Goal: Communication & Community: Answer question/provide support

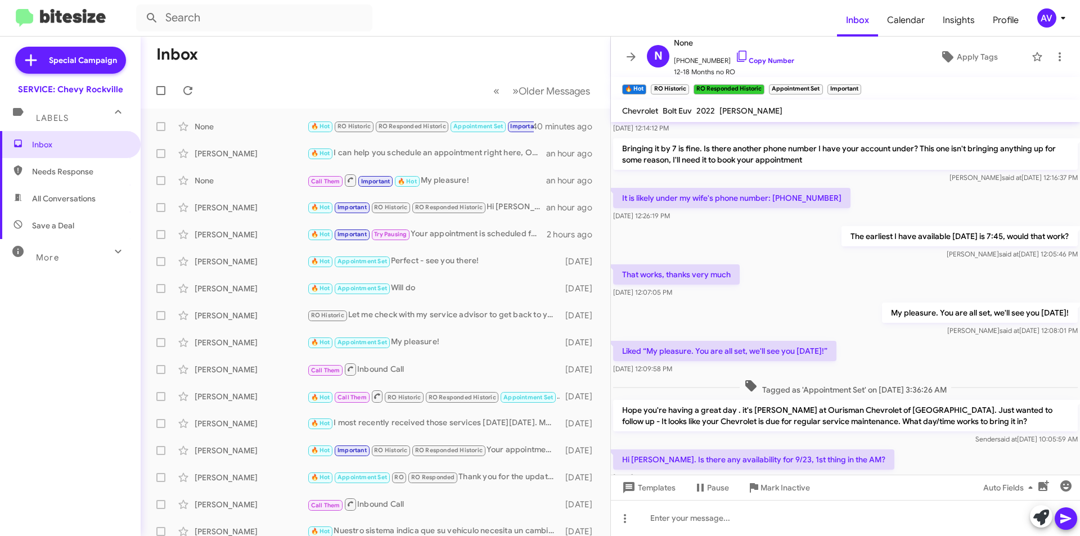
scroll to position [921, 0]
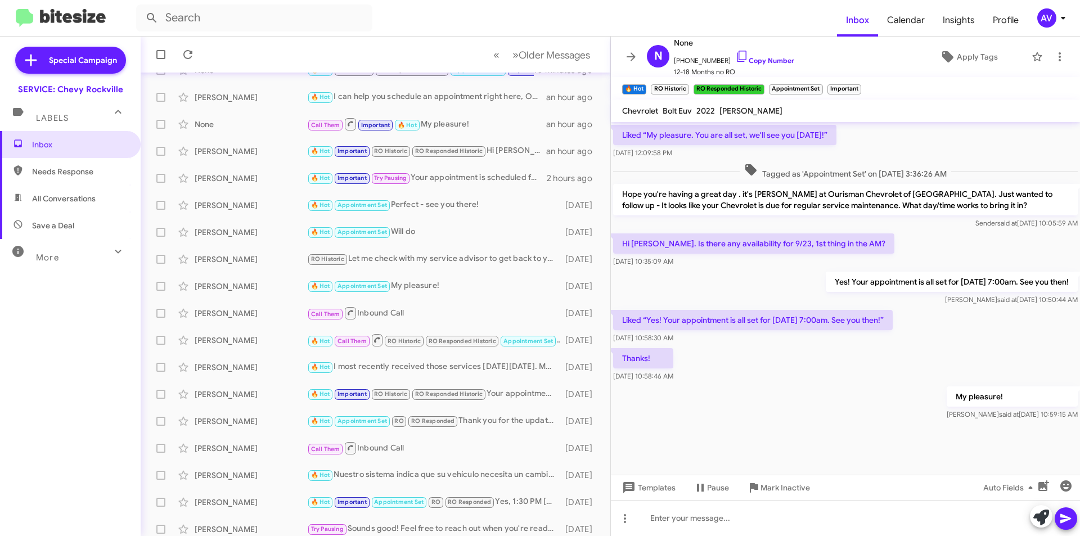
scroll to position [530, 0]
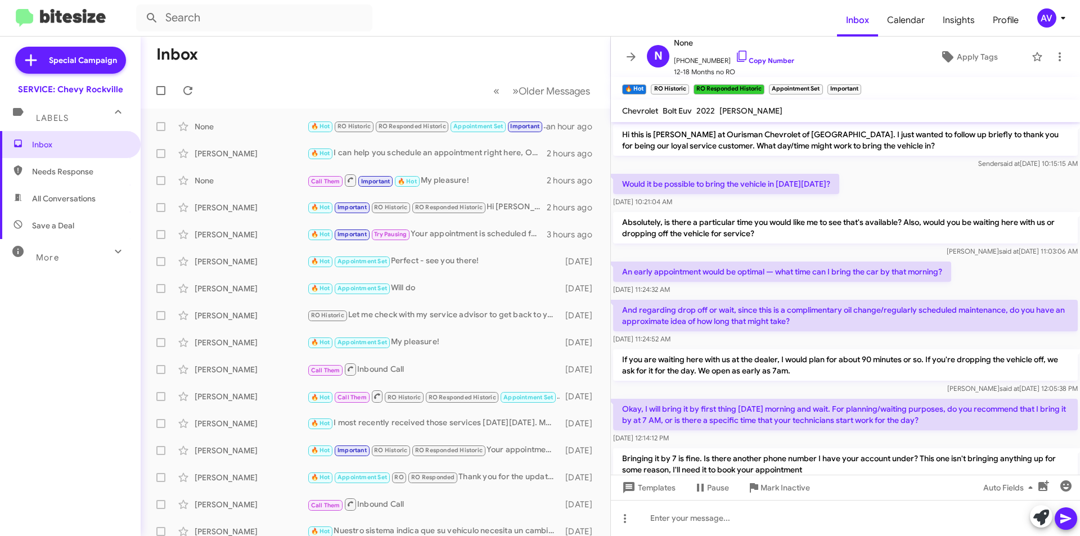
scroll to position [530, 0]
click at [1055, 17] on div "AV" at bounding box center [1047, 17] width 19 height 19
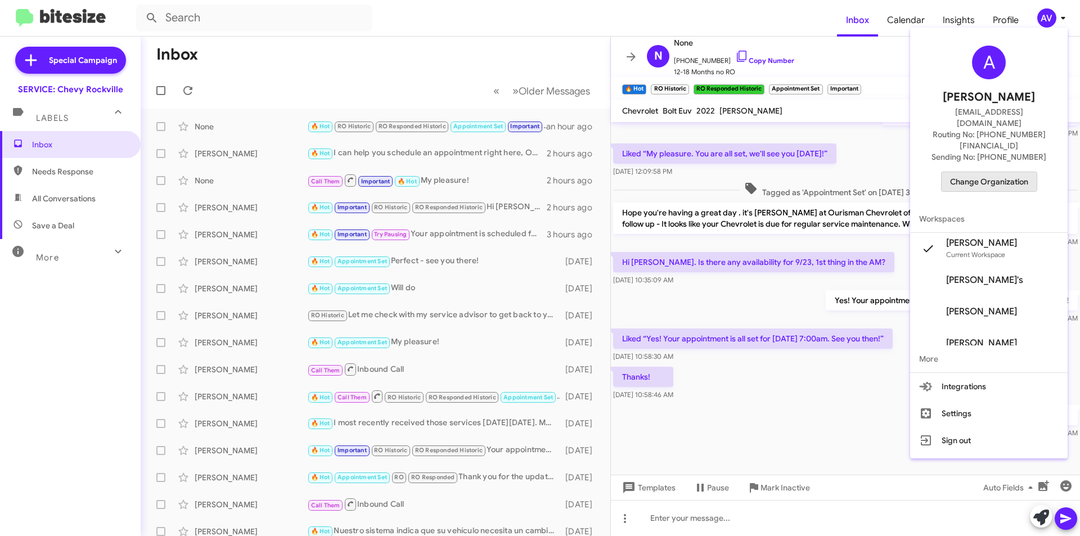
click at [980, 172] on span "Change Organization" at bounding box center [989, 181] width 78 height 19
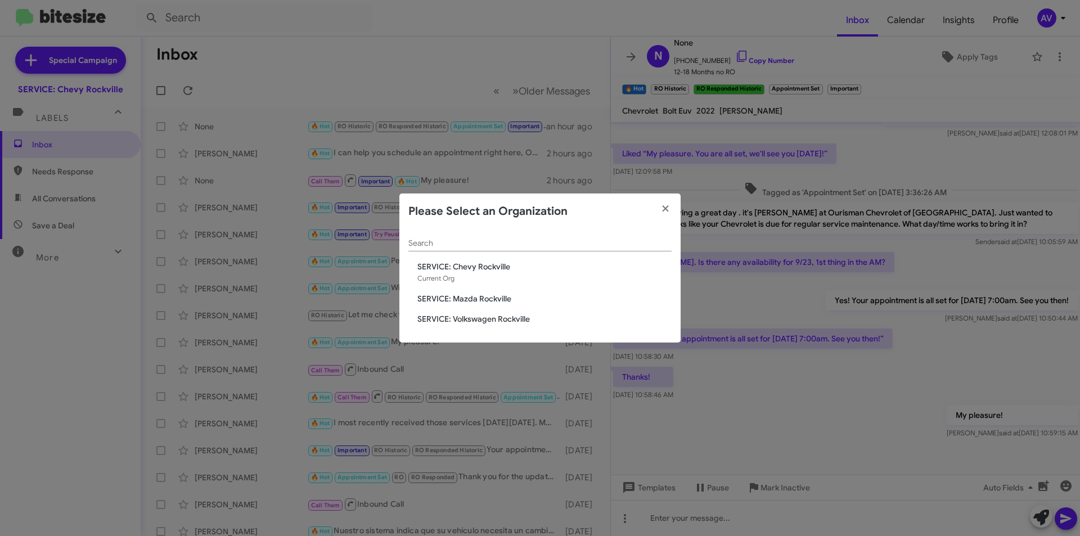
click at [504, 300] on span "SERVICE: Mazda Rockville" at bounding box center [544, 298] width 254 height 11
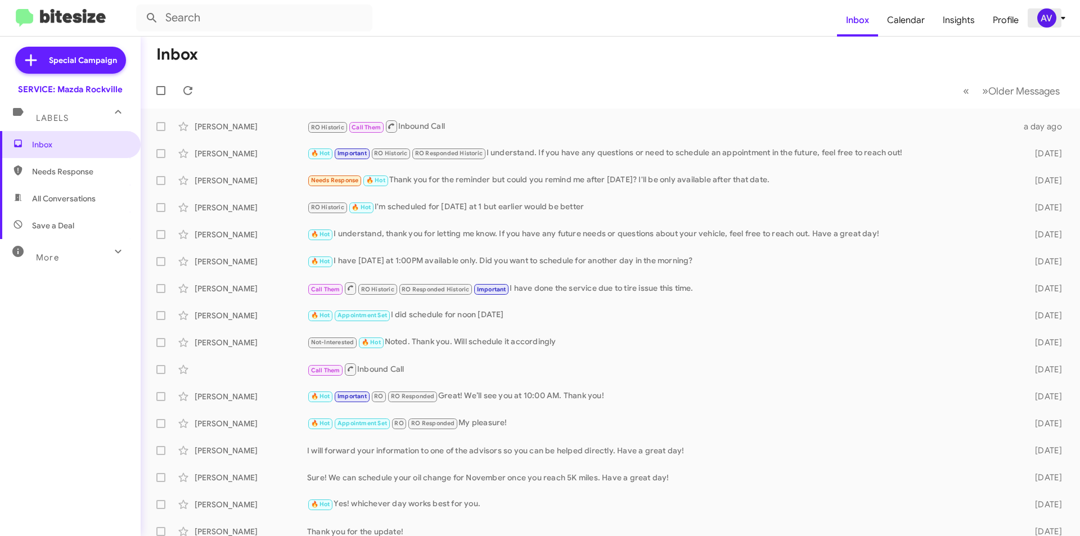
click at [1038, 12] on span "AV" at bounding box center [1054, 17] width 34 height 19
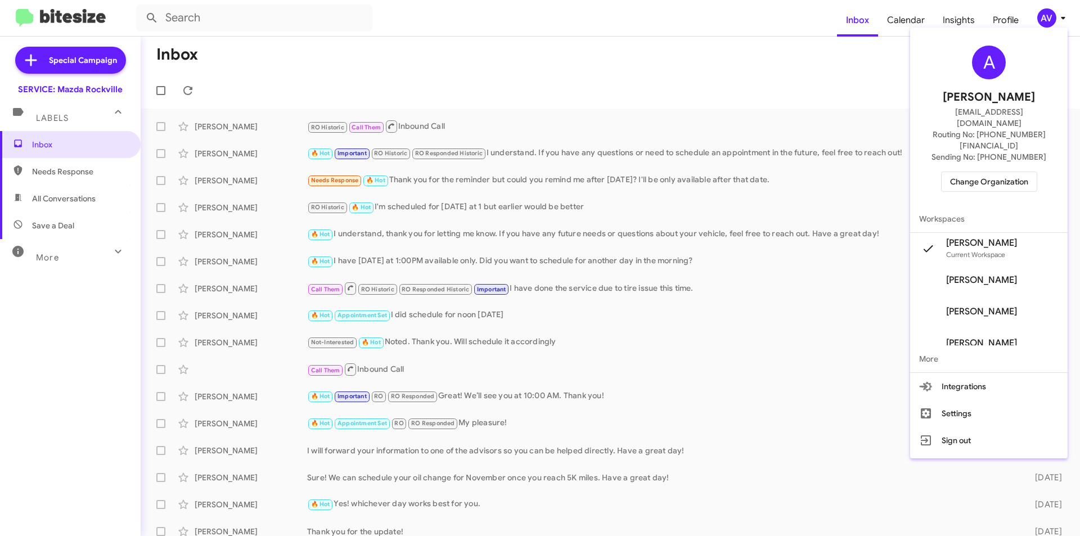
click at [966, 148] on div "A [PERSON_NAME] [EMAIL_ADDRESS][DOMAIN_NAME] Routing No: [PHONE_NUMBER][FINANCI…" at bounding box center [989, 118] width 158 height 173
click at [958, 172] on span "Change Organization" at bounding box center [989, 181] width 78 height 19
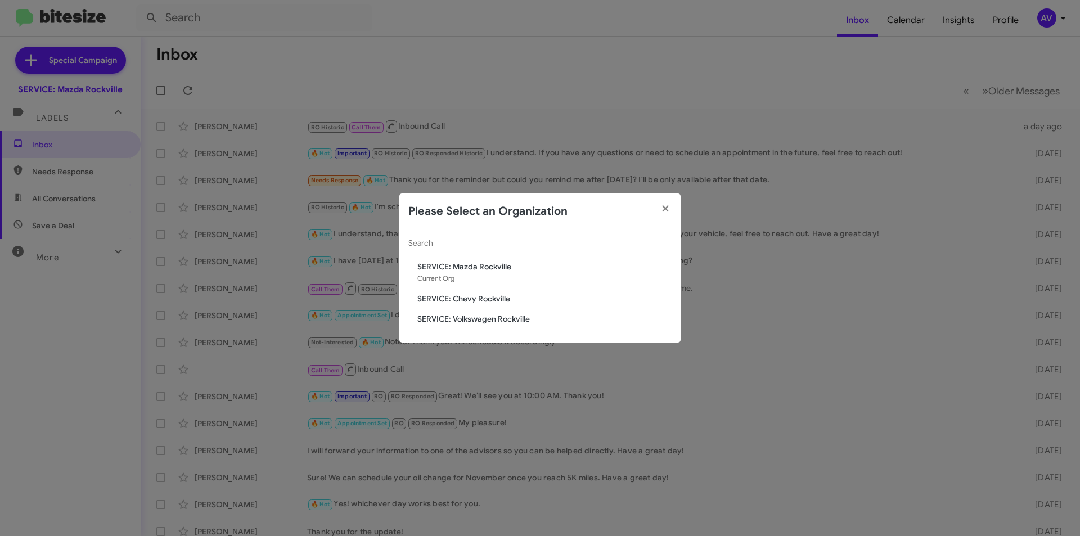
click at [509, 320] on span "SERVICE: Volkswagen Rockville" at bounding box center [544, 318] width 254 height 11
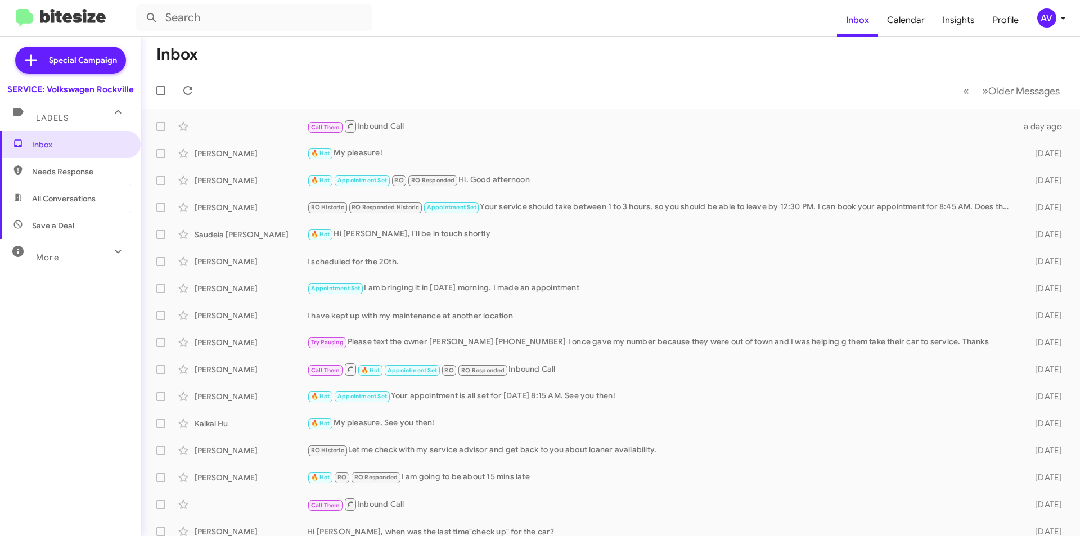
click at [1044, 25] on div "AV" at bounding box center [1047, 17] width 19 height 19
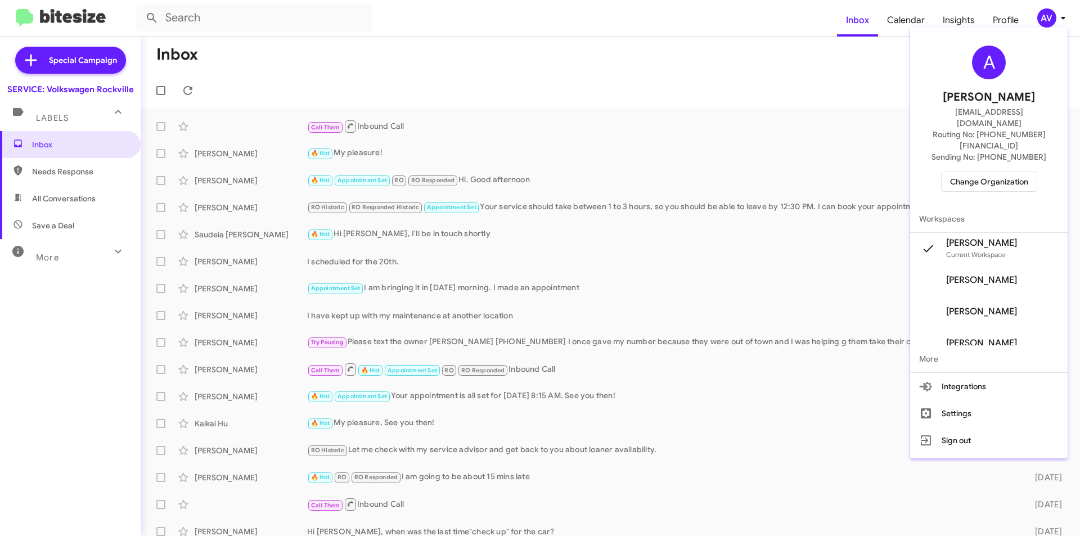
click at [976, 172] on span "Change Organization" at bounding box center [989, 181] width 78 height 19
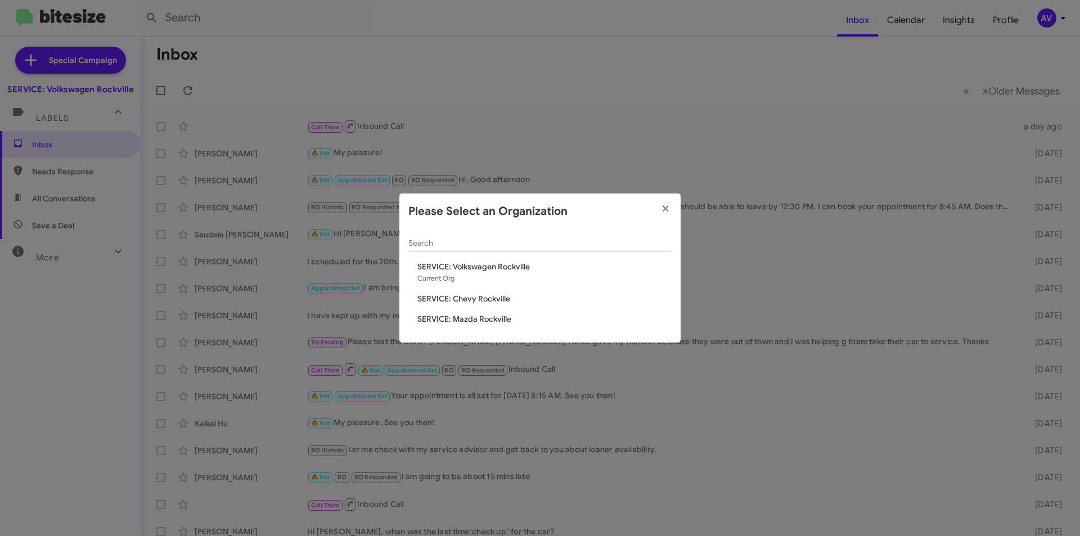
click at [481, 298] on span "SERVICE: Chevy Rockville" at bounding box center [544, 298] width 254 height 11
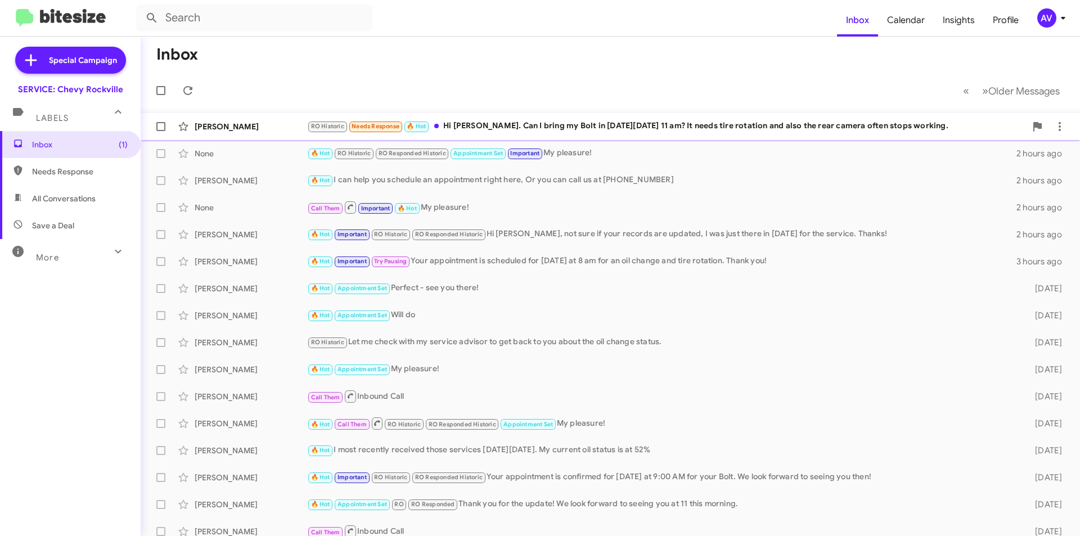
click at [632, 126] on div "RO Historic Needs Response 🔥 Hot Hi [PERSON_NAME]. Can I bring my Bolt in [DATE…" at bounding box center [666, 126] width 719 height 13
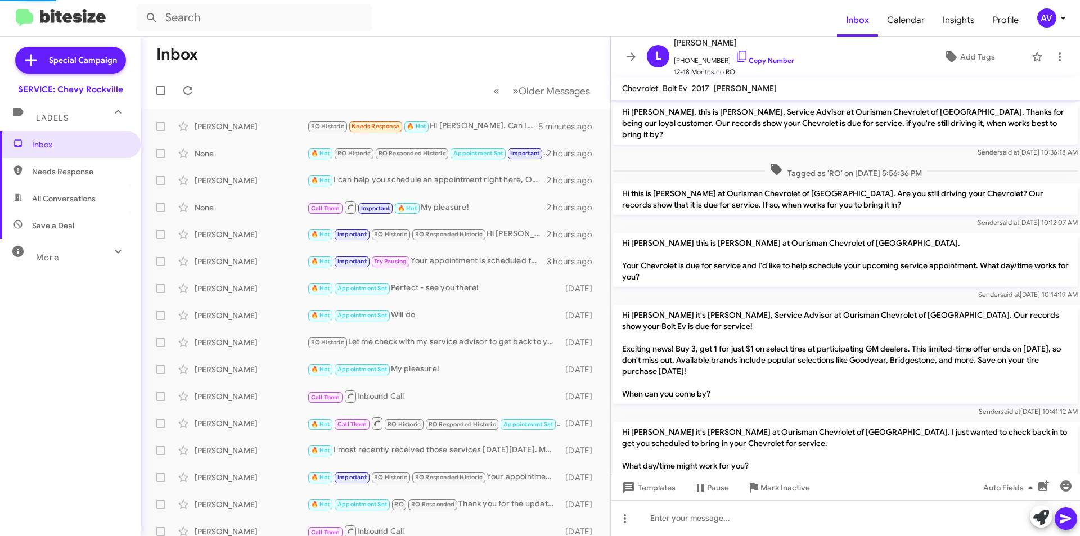
scroll to position [168, 0]
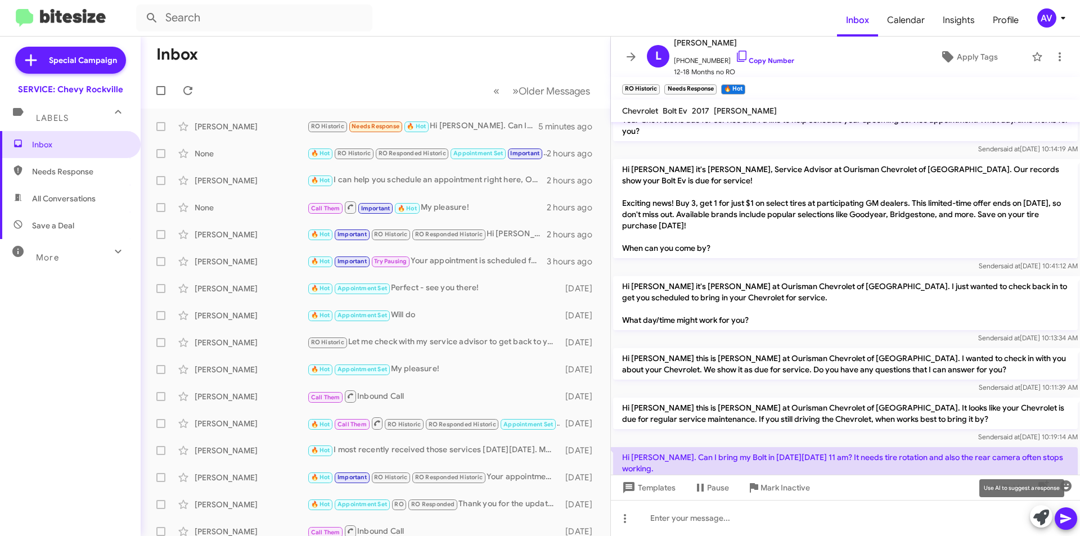
click at [1044, 520] on icon at bounding box center [1042, 518] width 16 height 16
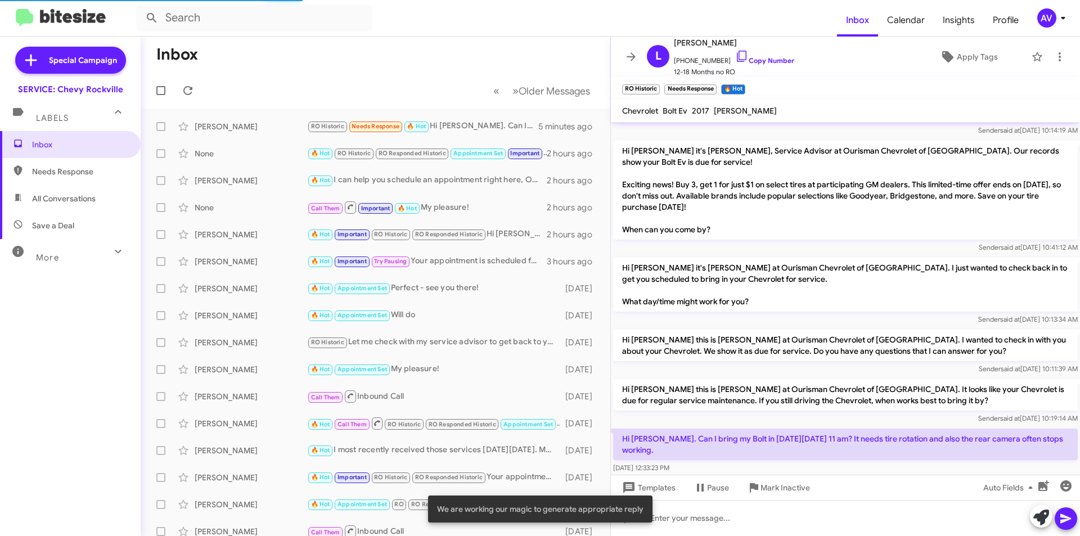
scroll to position [191, 0]
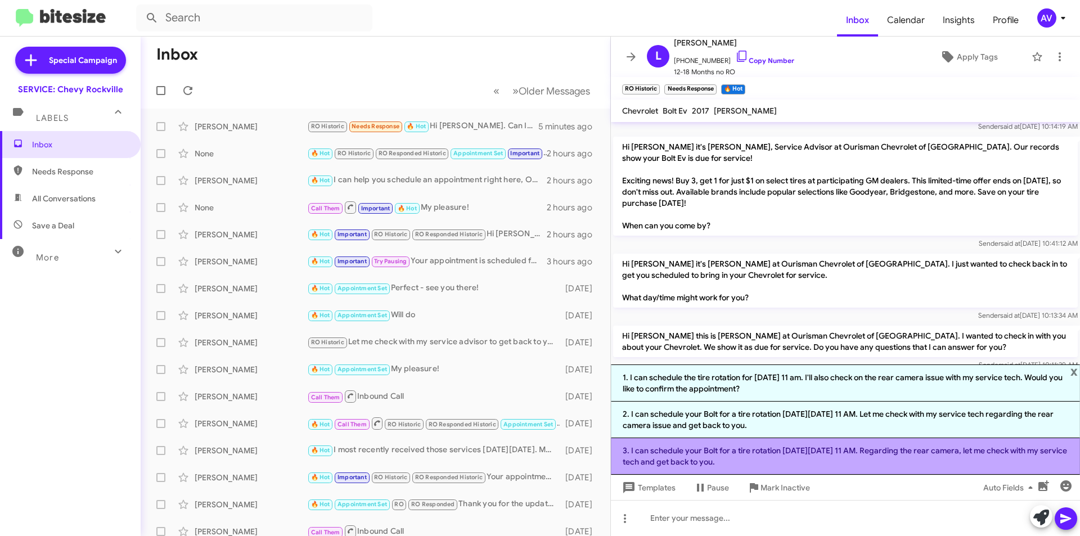
click at [778, 466] on li "3. I can schedule your Bolt for a tire rotation on Wednesday, 9/24 at 11 AM. Re…" at bounding box center [845, 456] width 469 height 37
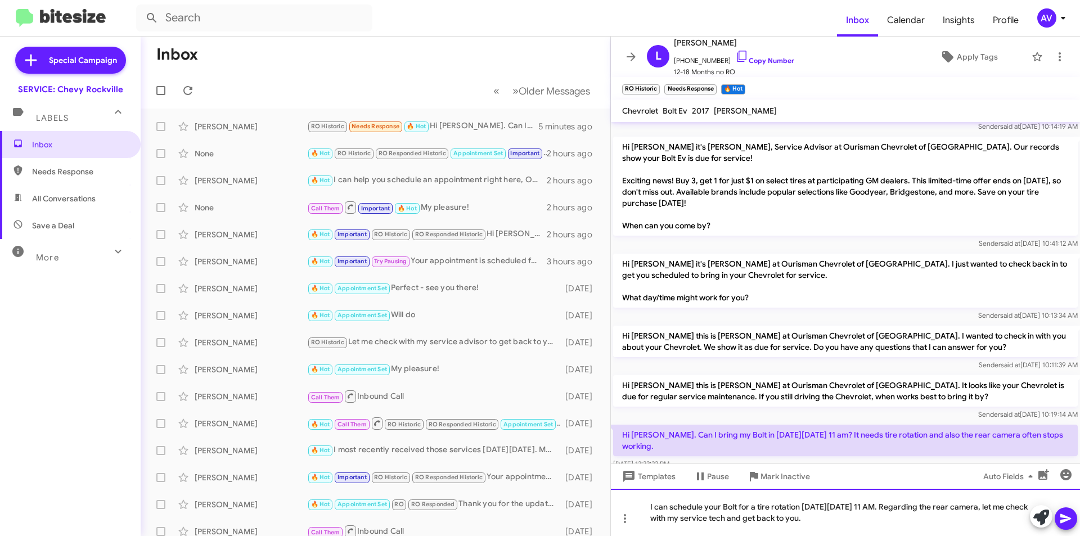
drag, startPoint x: 1011, startPoint y: 506, endPoint x: 1016, endPoint y: 541, distance: 34.7
click at [1016, 536] on html "Inbox Calendar Insights Profile AV Special Campaign SERVICE: Chevy Rockville La…" at bounding box center [540, 268] width 1080 height 536
click at [1063, 525] on icon at bounding box center [1066, 519] width 14 height 14
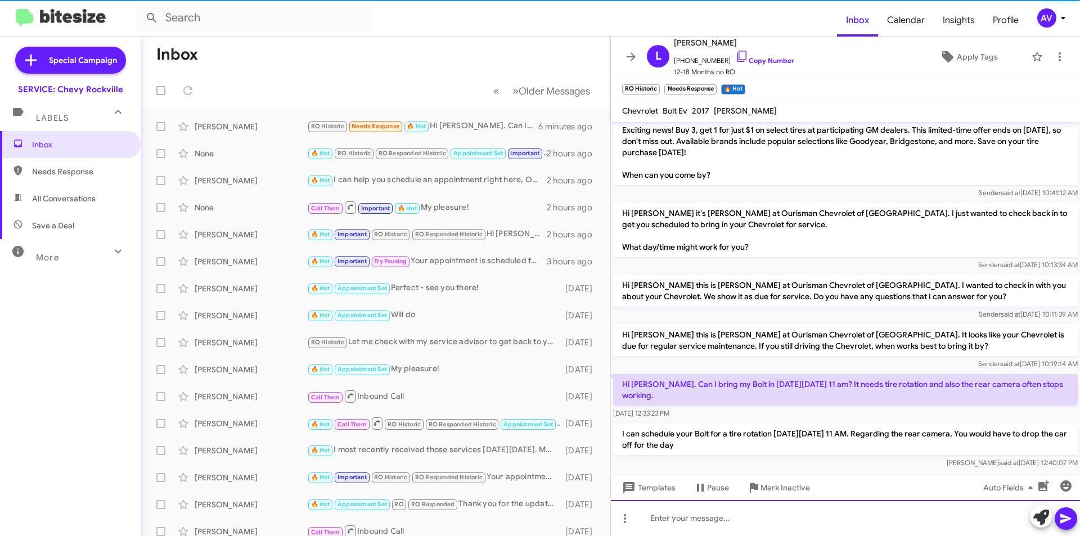
scroll to position [243, 0]
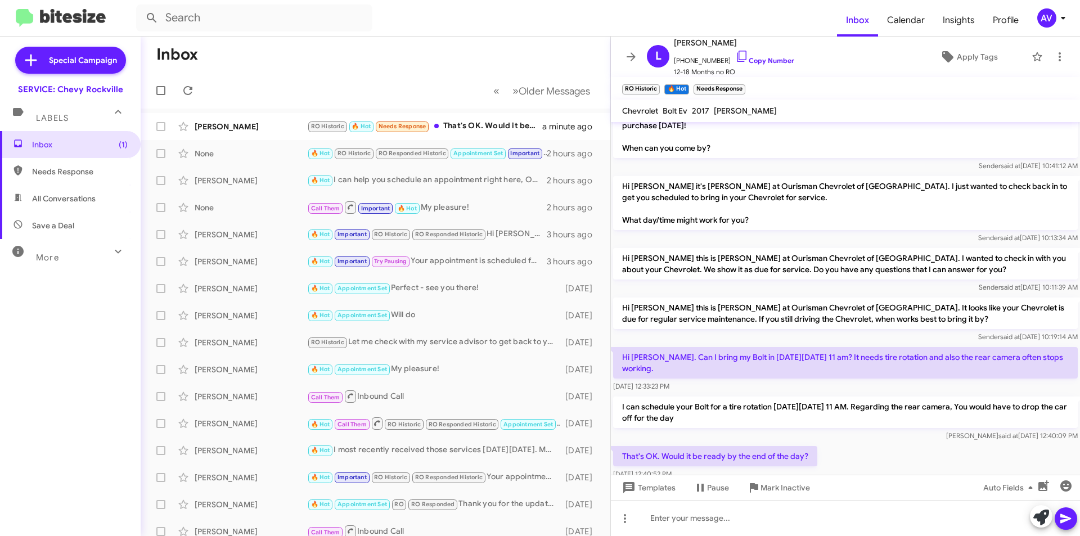
scroll to position [284, 0]
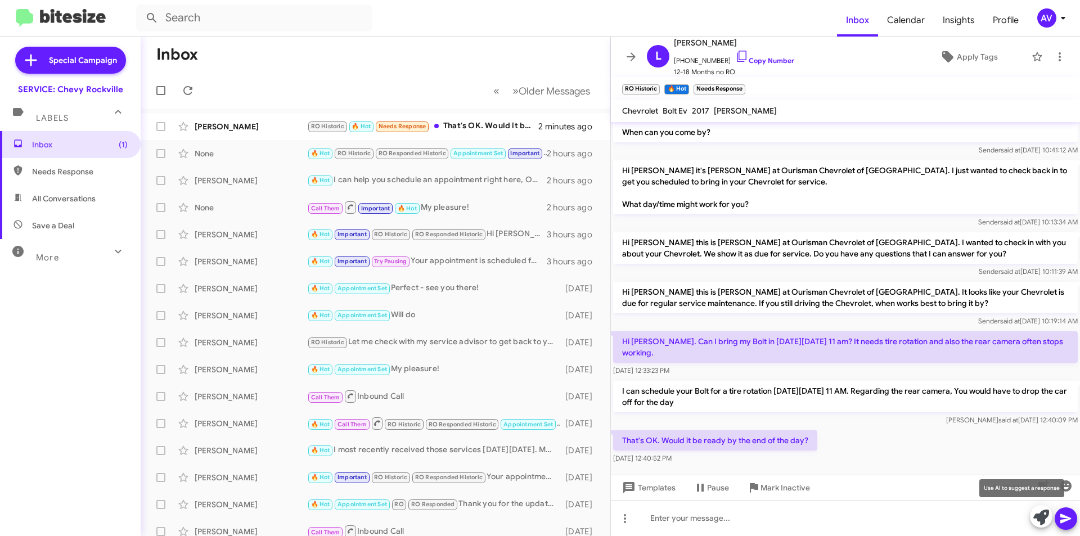
click at [1038, 515] on icon at bounding box center [1042, 518] width 16 height 16
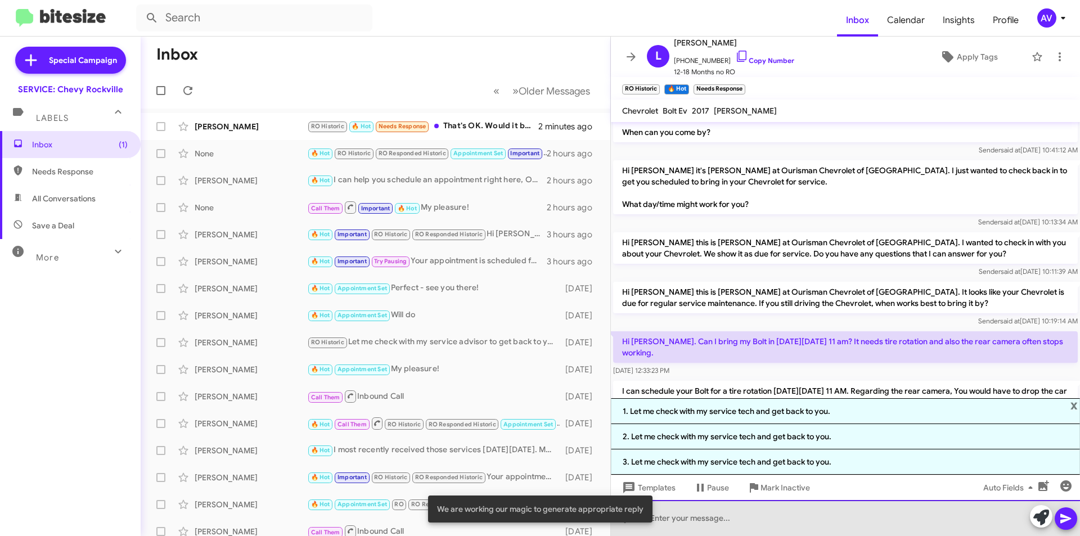
click at [709, 524] on div at bounding box center [845, 518] width 469 height 36
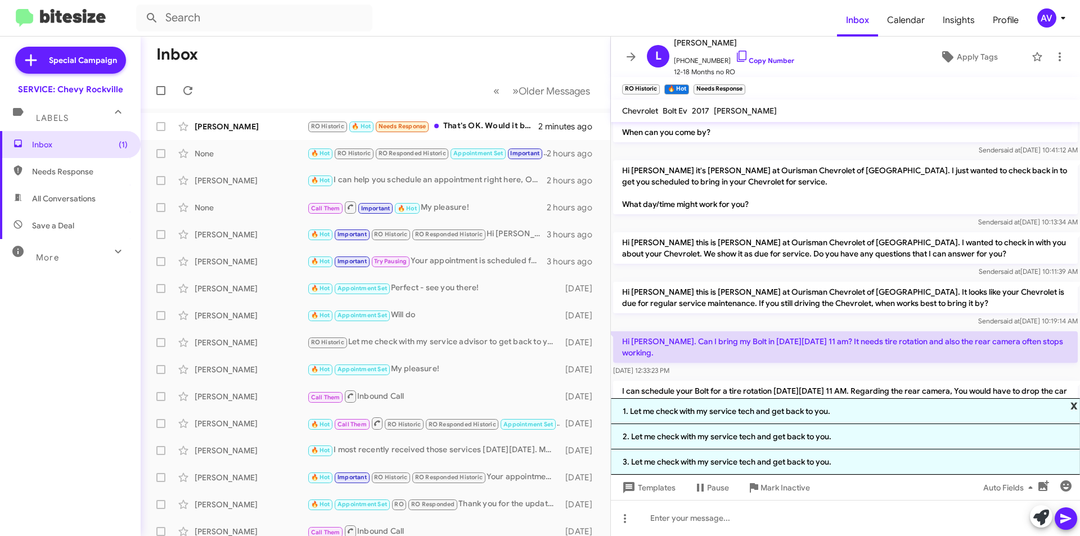
click at [1075, 401] on span "x" at bounding box center [1074, 405] width 7 height 14
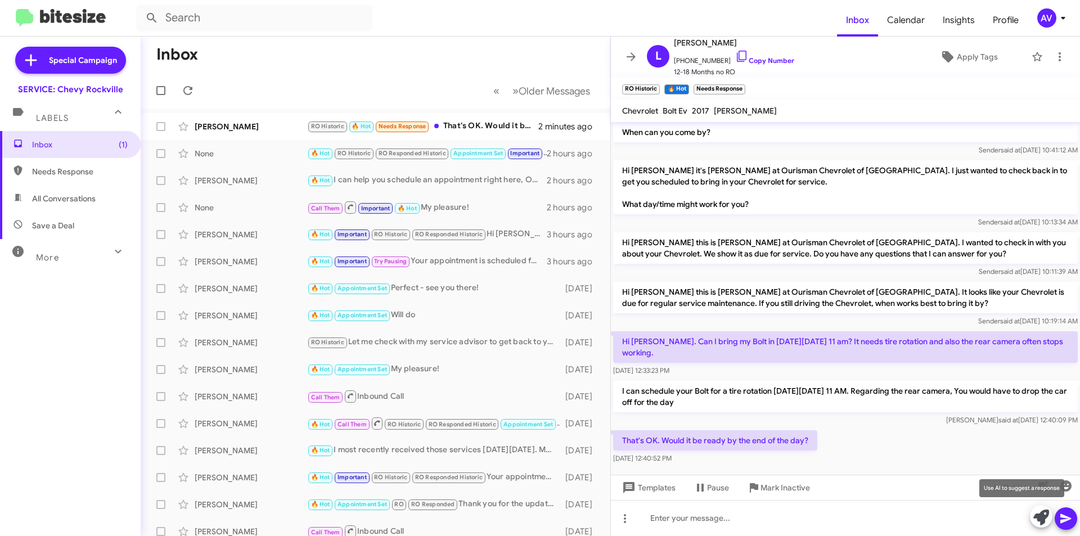
click at [1039, 524] on icon at bounding box center [1042, 518] width 16 height 16
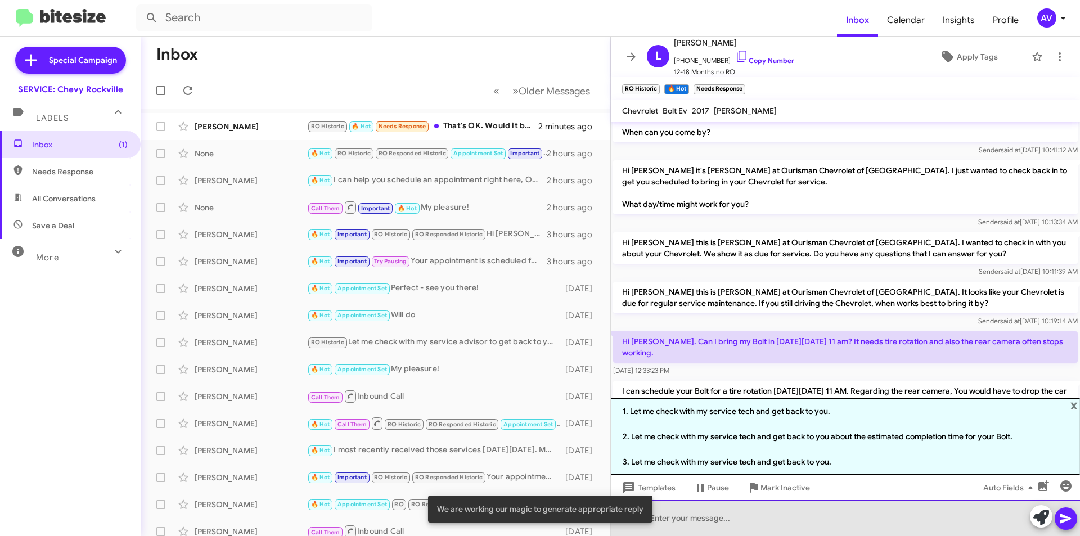
click at [679, 522] on div at bounding box center [845, 518] width 469 height 36
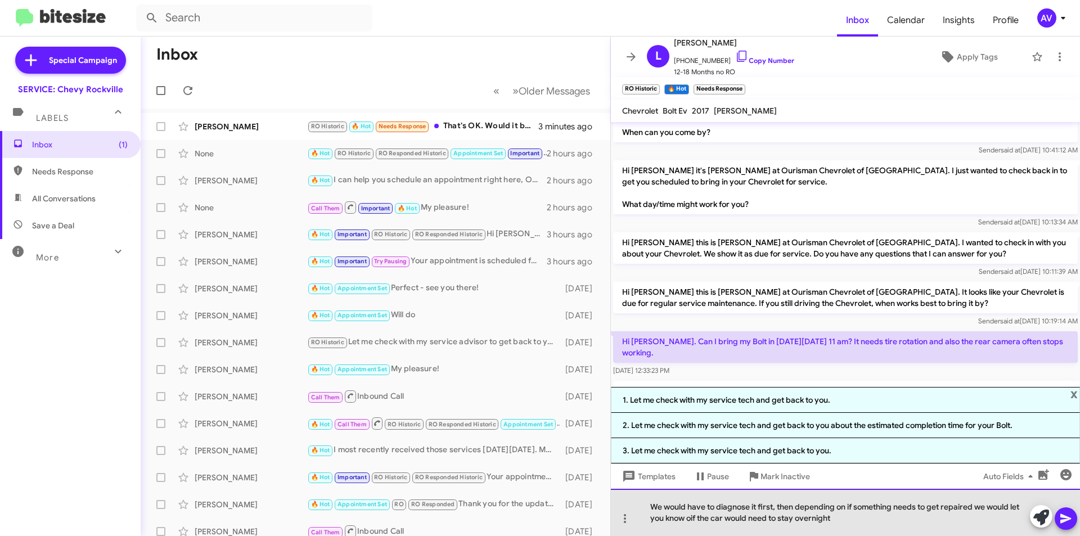
click at [689, 520] on div "We would have to diagnose it first, then depending on if something needs to get…" at bounding box center [845, 512] width 469 height 47
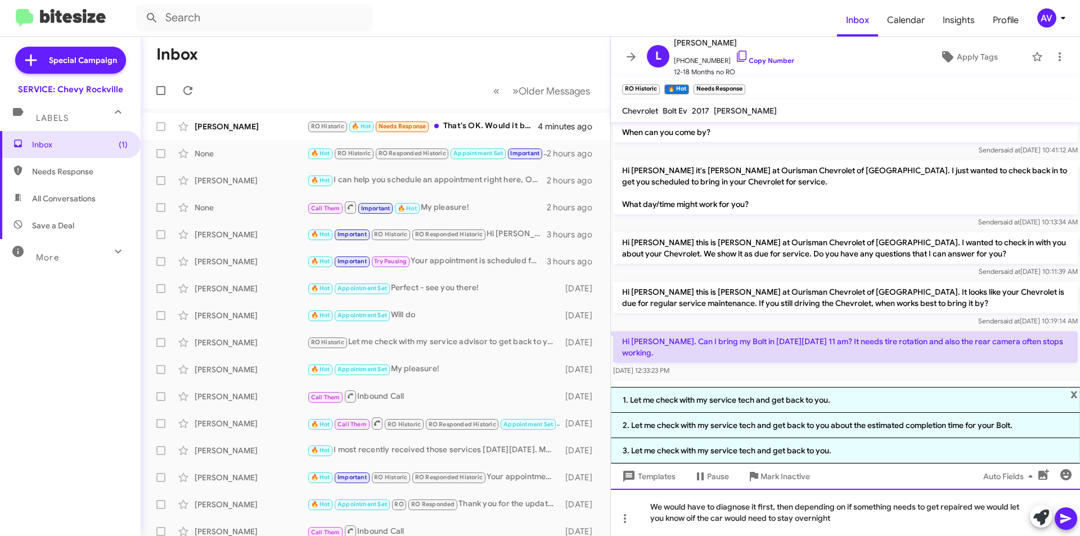
click at [691, 517] on div "We would have to diagnose it first, then depending on if something needs to get…" at bounding box center [845, 512] width 469 height 47
click at [838, 520] on div "We would have to diagnose it first, then depending on if something needs to get…" at bounding box center [845, 512] width 469 height 47
click at [1076, 394] on span "x" at bounding box center [1074, 394] width 7 height 14
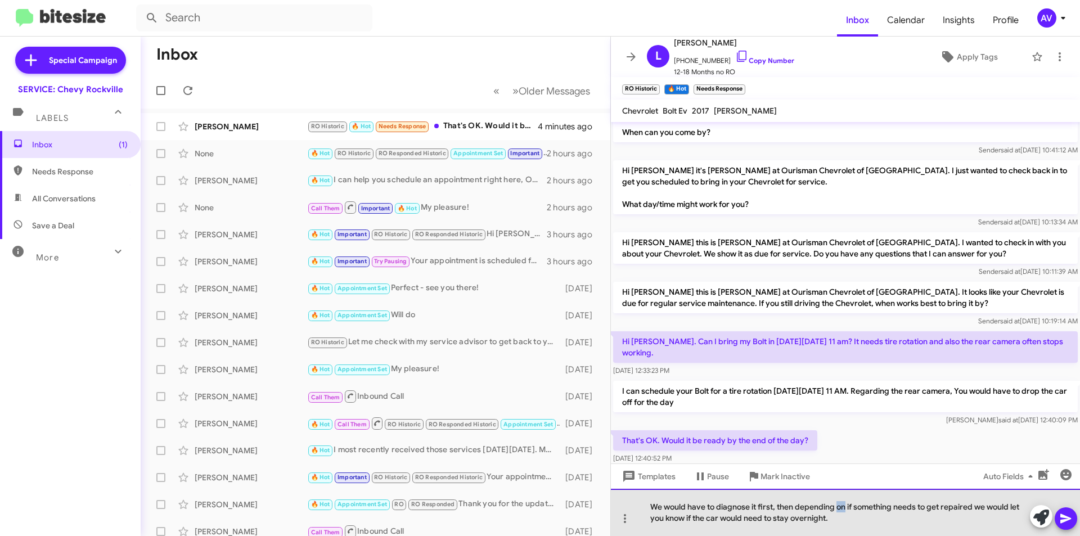
drag, startPoint x: 846, startPoint y: 509, endPoint x: 836, endPoint y: 511, distance: 10.4
click at [836, 511] on div "We would have to diagnose it first, then depending on if something needs to get…" at bounding box center [845, 512] width 469 height 47
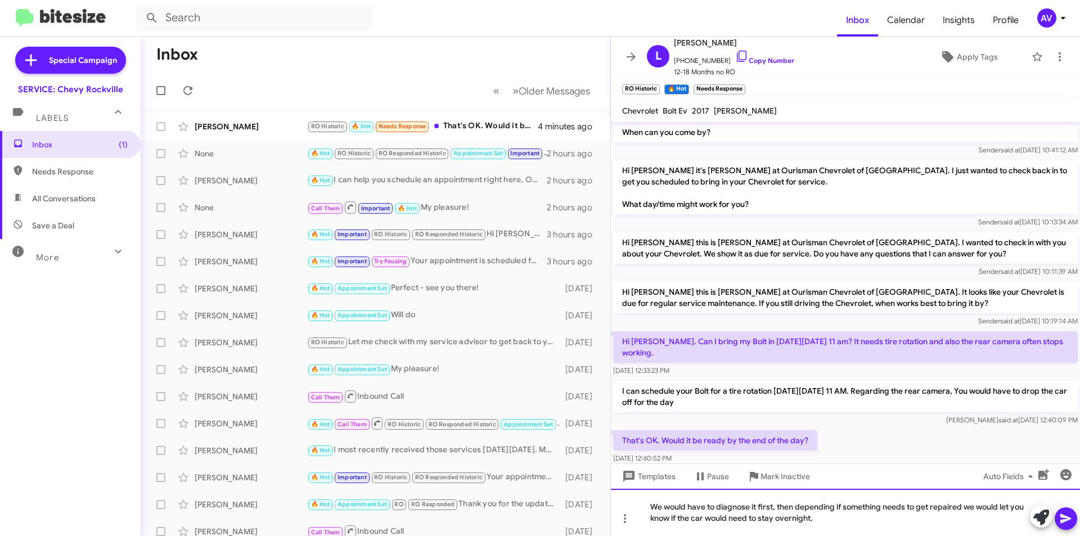
click at [832, 523] on div "We would have to diagnose it first, then depending if something needs to get re…" at bounding box center [845, 512] width 469 height 47
click at [1063, 514] on icon at bounding box center [1066, 519] width 14 height 14
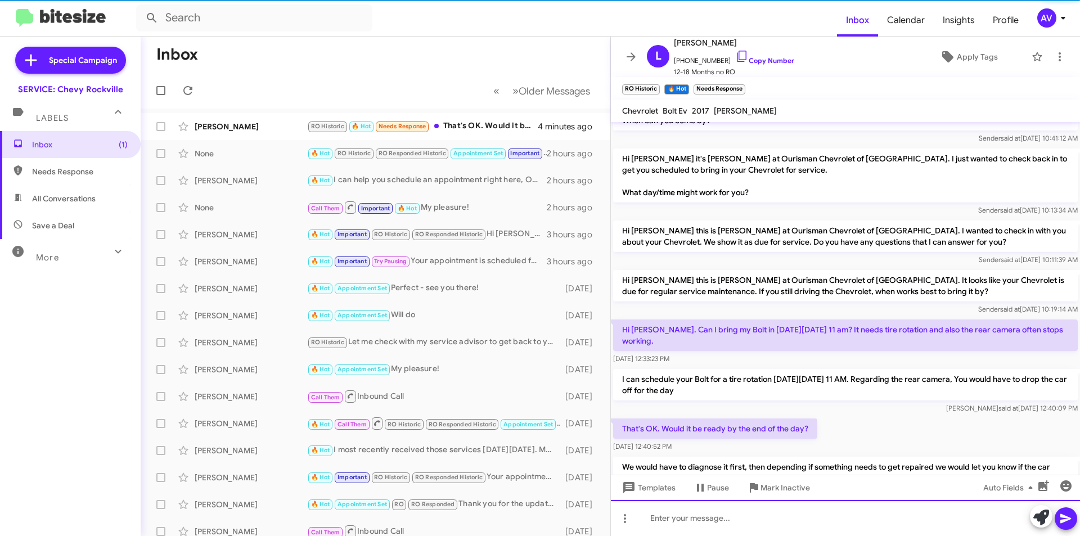
scroll to position [336, 0]
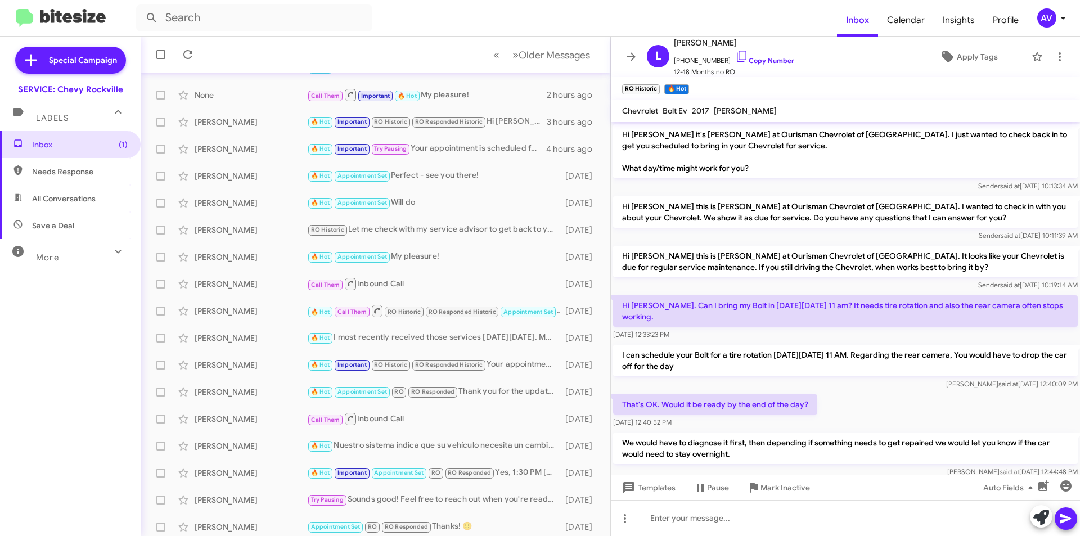
scroll to position [378, 0]
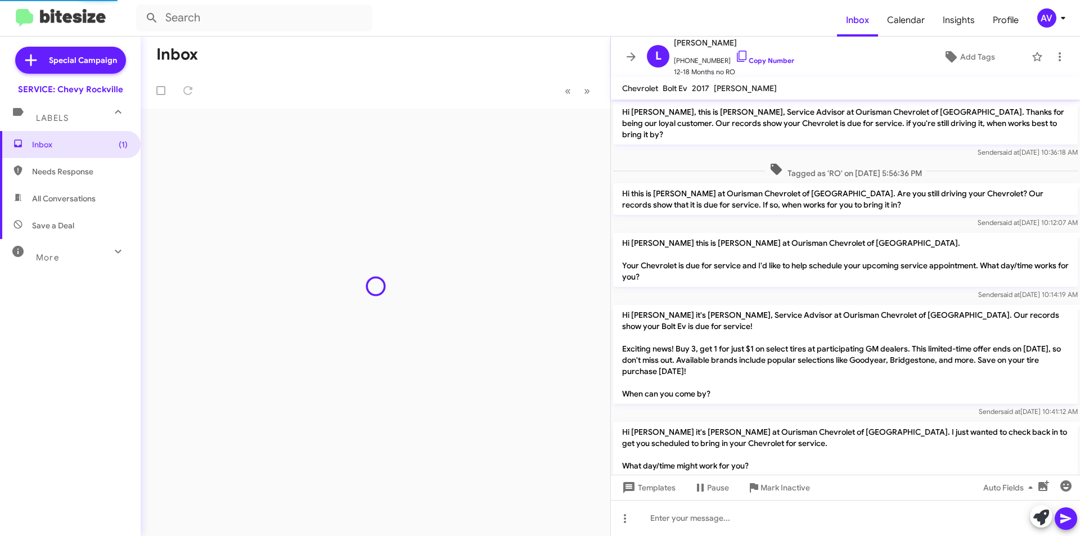
scroll to position [355, 0]
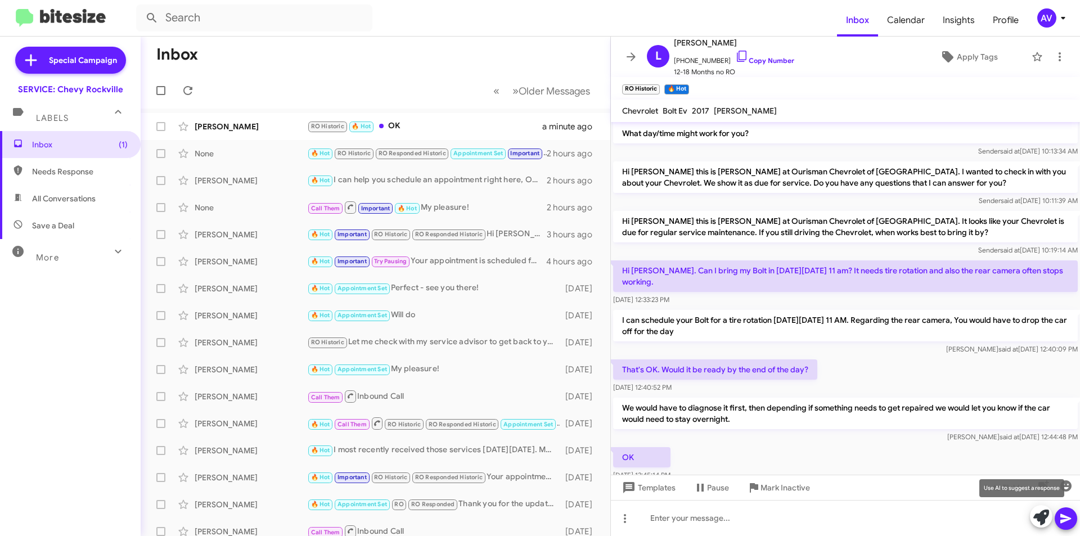
click at [1045, 523] on icon at bounding box center [1042, 518] width 16 height 16
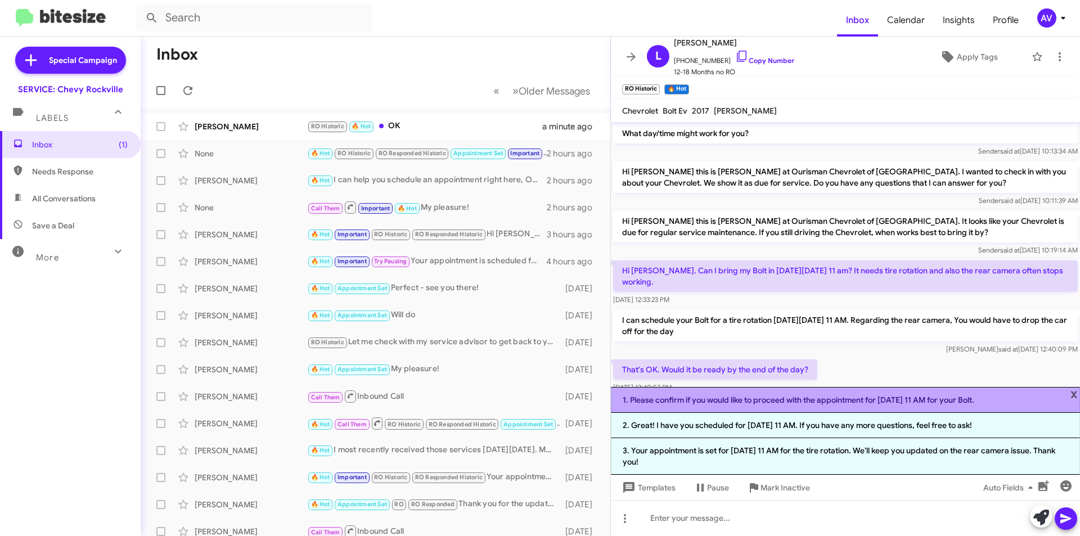
click at [740, 408] on li "1. Please confirm if you would like to proceed with the appointment for [DATE] …" at bounding box center [845, 400] width 469 height 26
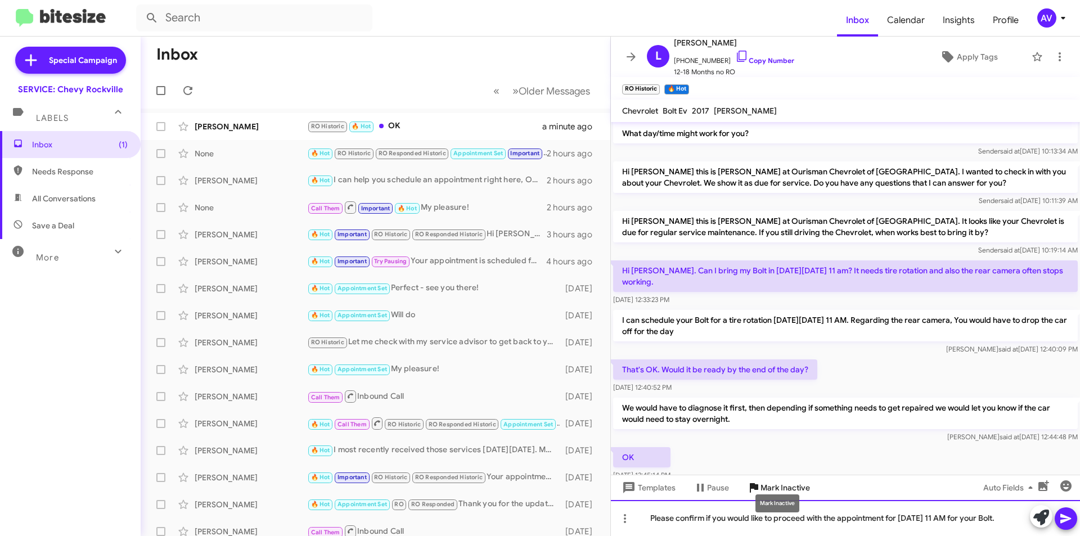
drag, startPoint x: 726, startPoint y: 513, endPoint x: 751, endPoint y: 483, distance: 39.1
click at [751, 483] on div "Hi [PERSON_NAME], this is [PERSON_NAME], Service Advisor at Ourisman Chevrolet …" at bounding box center [845, 329] width 469 height 414
click at [761, 523] on div "Please confirm if you would like to proceed with the appointment for [DATE] 11 …" at bounding box center [845, 518] width 469 height 36
drag, startPoint x: 726, startPoint y: 510, endPoint x: 547, endPoint y: 498, distance: 179.8
click at [548, 498] on div "Inbox « Previous » Next Older Messages [PERSON_NAME] RO Historic 🔥 Hot OK a min…" at bounding box center [611, 287] width 940 height 500
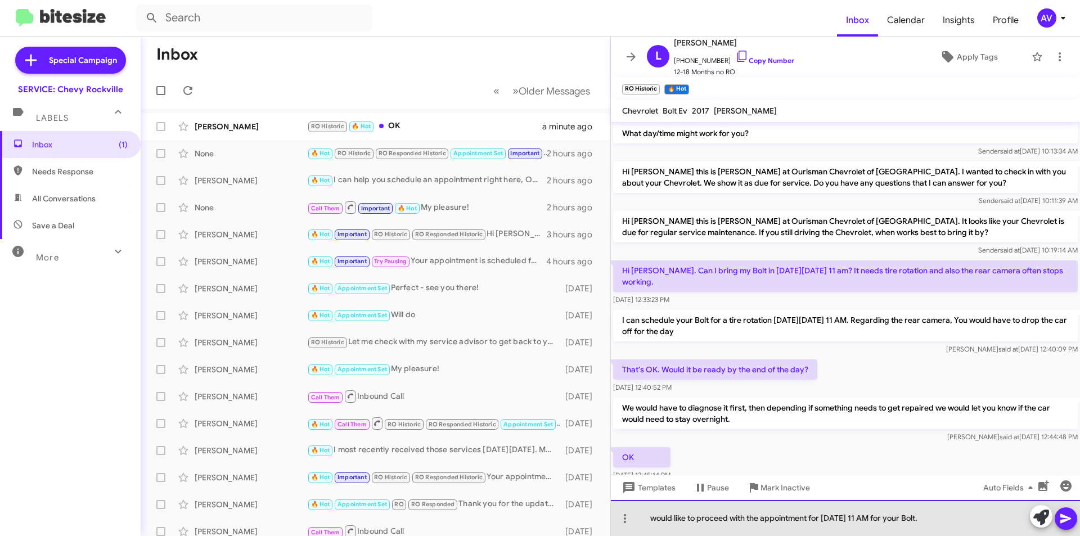
drag, startPoint x: 924, startPoint y: 522, endPoint x: 972, endPoint y: 517, distance: 48.2
click at [972, 517] on div "would like to proceed with the appointment for [DATE] 11 AM for your Bolt." at bounding box center [845, 518] width 469 height 36
click at [652, 521] on div "would like to proceed with the appointment for [DATE] 11 AM" at bounding box center [845, 518] width 469 height 36
click at [657, 521] on div "would like to proceed with the appointment for [DATE] 11 AM" at bounding box center [845, 518] width 469 height 36
click at [675, 522] on div "Would like to proceed with the appointment for [DATE] 11 AM" at bounding box center [845, 518] width 469 height 36
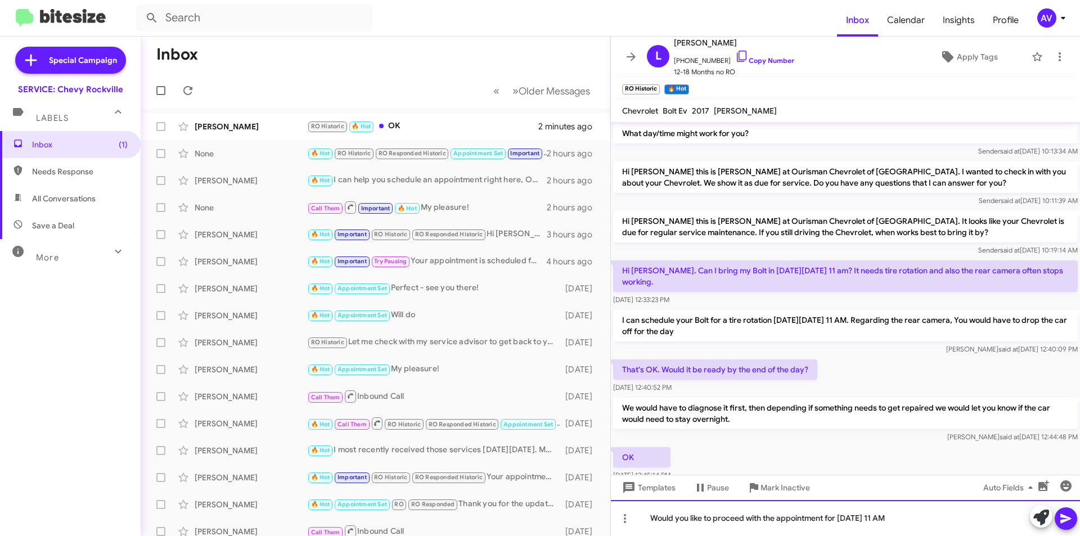
click at [946, 523] on div "Would you like to proceed with the appointment for [DATE] 11 AM" at bounding box center [845, 518] width 469 height 36
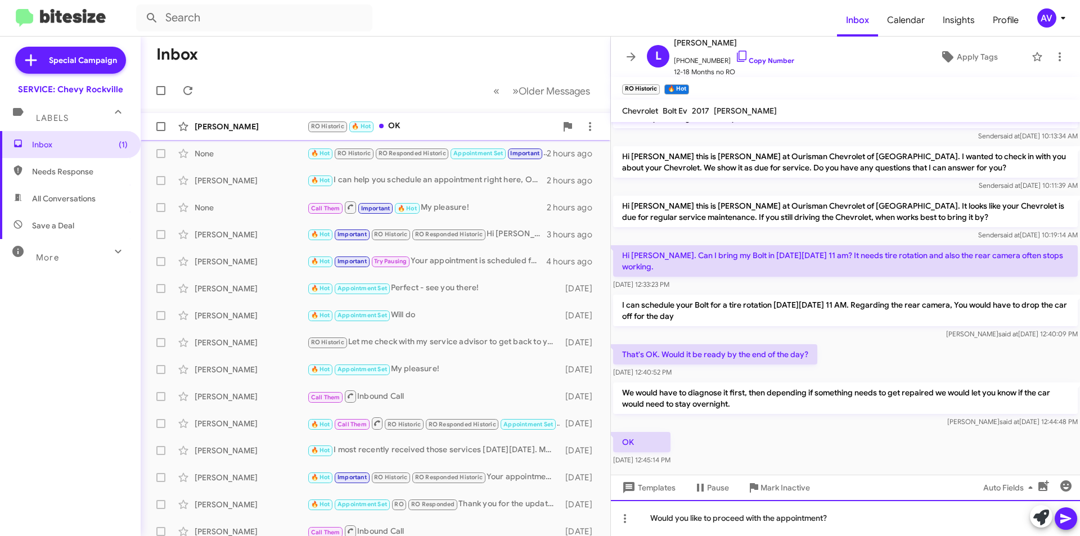
scroll to position [378, 0]
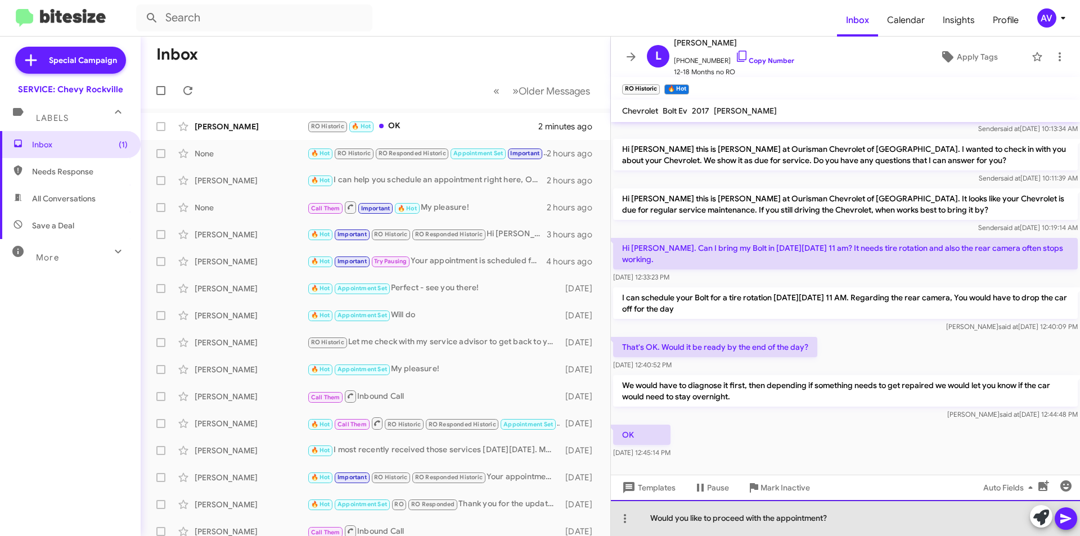
drag, startPoint x: 844, startPoint y: 520, endPoint x: 622, endPoint y: 506, distance: 222.1
click at [621, 506] on div "Would you like to proceed with the appointment?" at bounding box center [845, 518] width 469 height 36
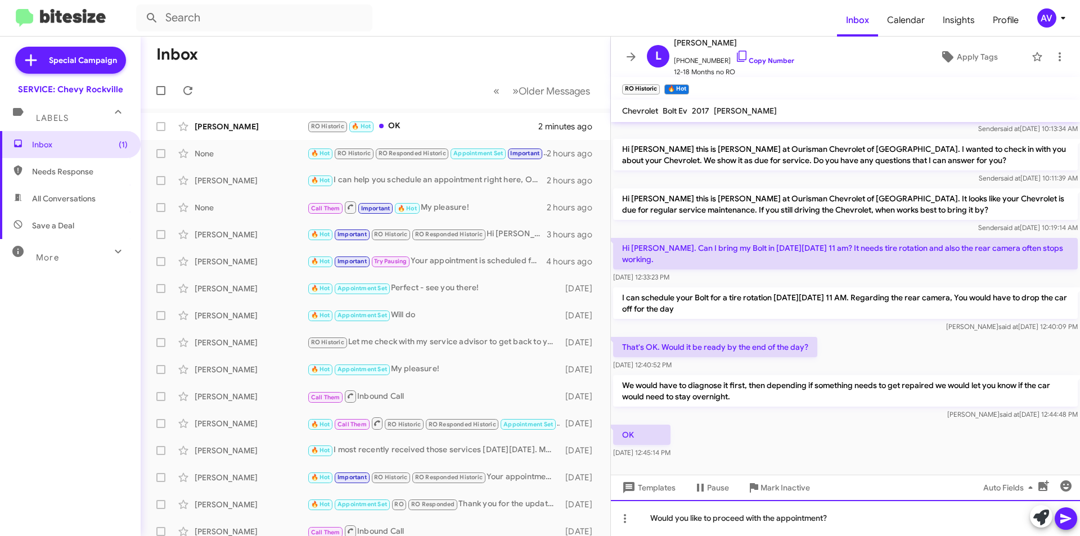
copy div "Would you like to proceed with the appointment?"
click at [671, 517] on div at bounding box center [845, 518] width 469 height 36
paste div
click at [1062, 523] on icon at bounding box center [1066, 519] width 11 height 10
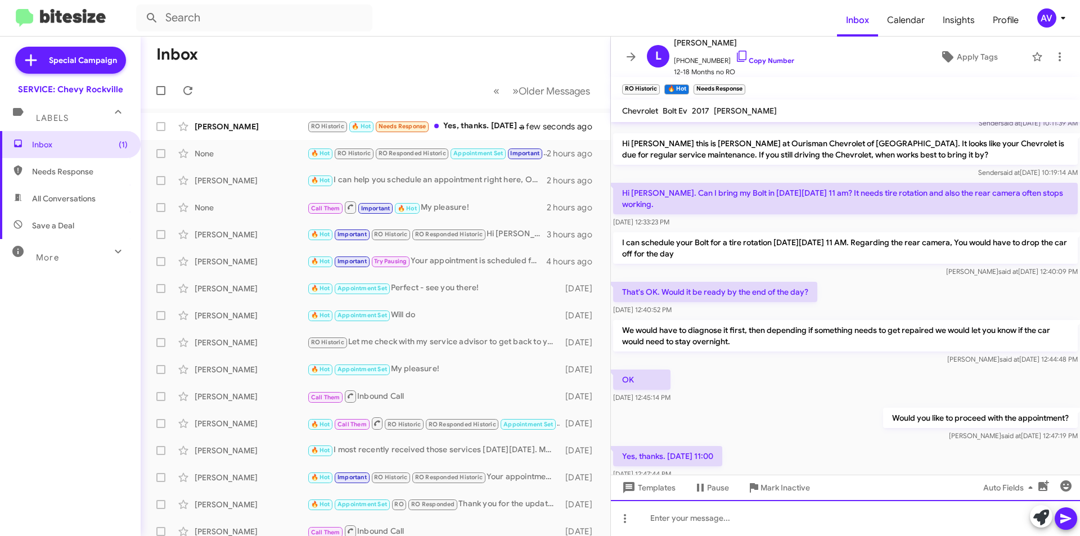
scroll to position [460, 0]
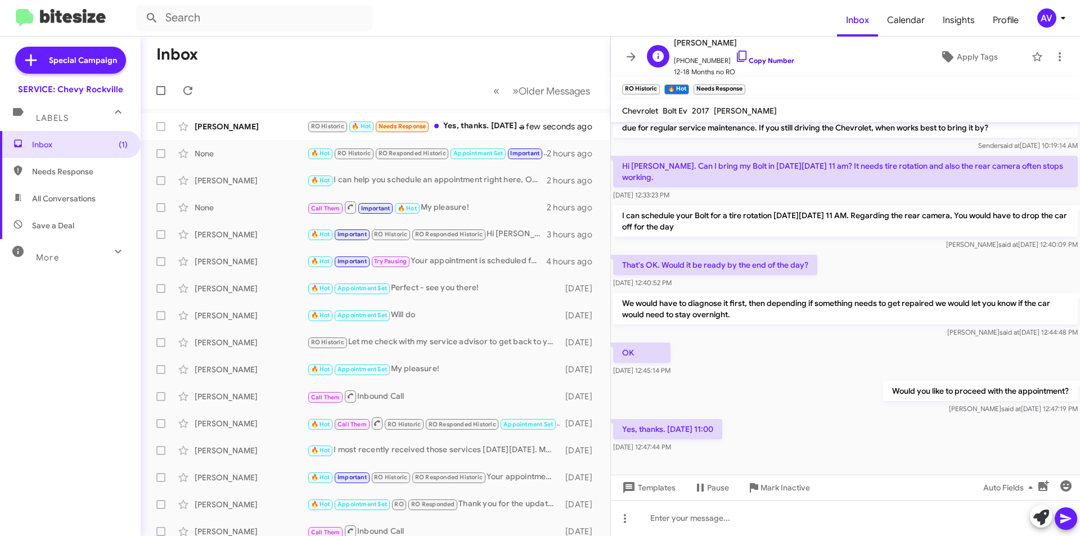
click at [735, 60] on icon at bounding box center [742, 57] width 14 height 14
click at [1040, 520] on icon at bounding box center [1042, 518] width 16 height 16
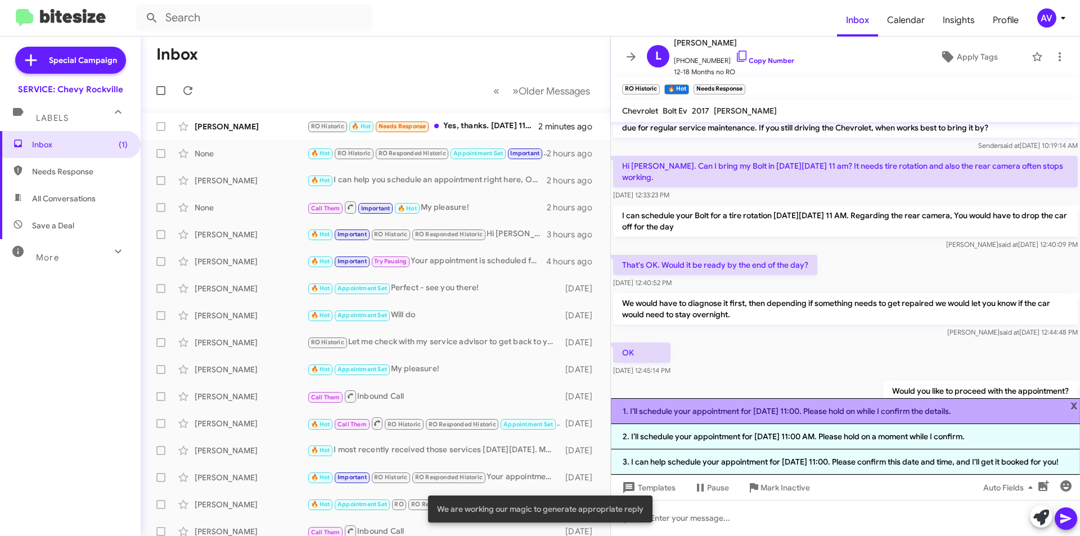
click at [673, 419] on li "1. I’ll schedule your appointment for 9/24 at 11:00. Please hold on while I con…" at bounding box center [845, 411] width 469 height 26
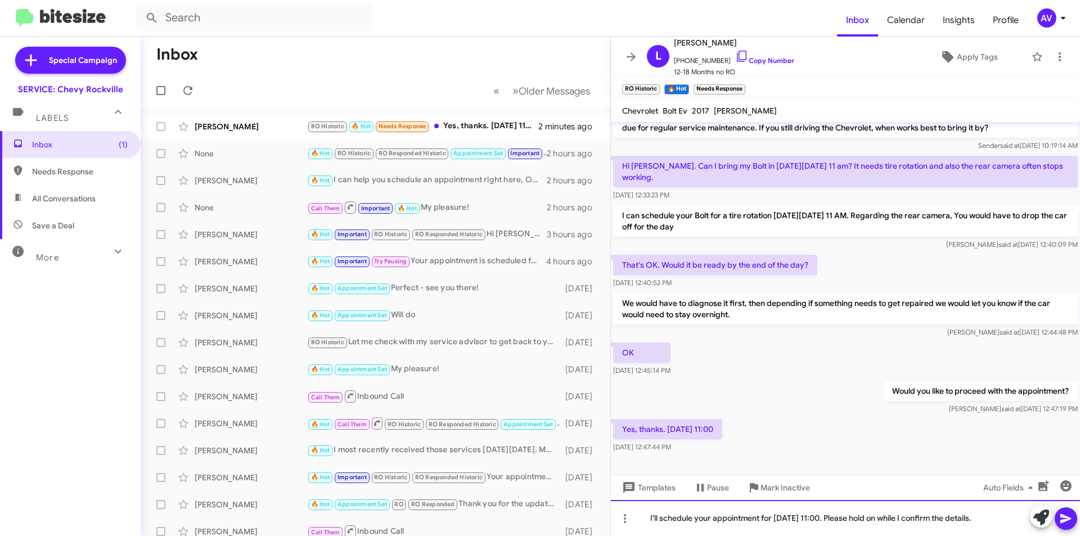
drag, startPoint x: 823, startPoint y: 517, endPoint x: 1080, endPoint y: 532, distance: 257.5
click at [1080, 532] on div "I’ll schedule your appointment for 9/24 at 11:00. Please hold on while I confir…" at bounding box center [845, 518] width 469 height 36
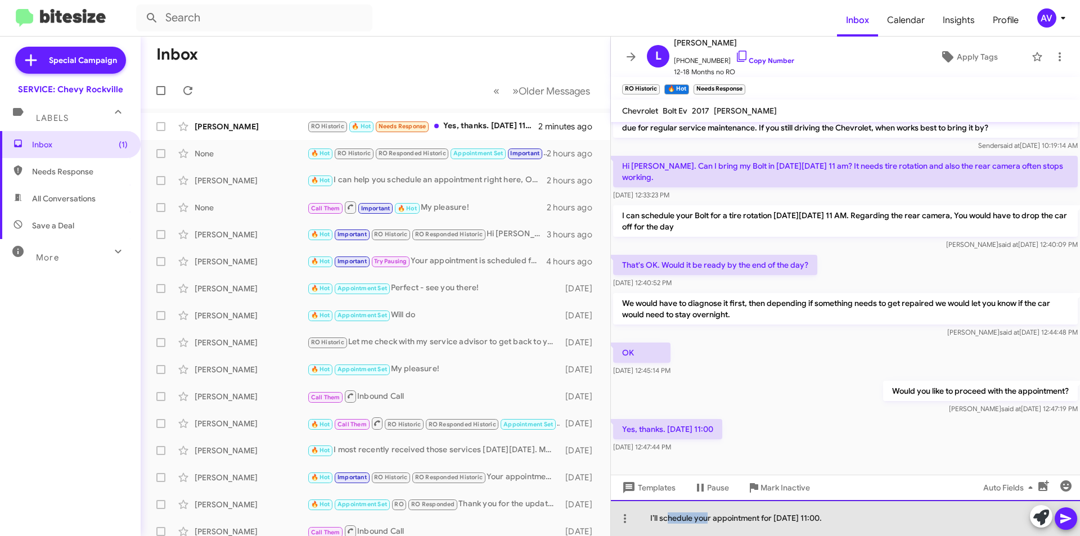
drag, startPoint x: 709, startPoint y: 518, endPoint x: 670, endPoint y: 522, distance: 39.6
click at [670, 522] on div "I’ll schedule your appointment for 9/24 at 11:00." at bounding box center [845, 518] width 469 height 36
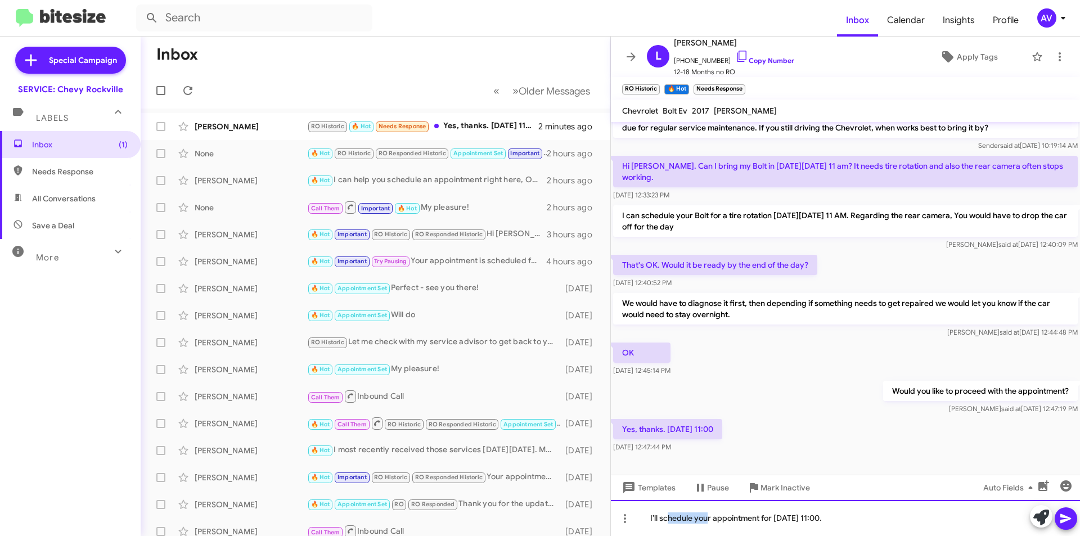
drag, startPoint x: 842, startPoint y: 523, endPoint x: 608, endPoint y: 528, distance: 234.7
click at [620, 528] on div "I’ll schedule your appointment for 9/24 at 11:00." at bounding box center [845, 518] width 469 height 36
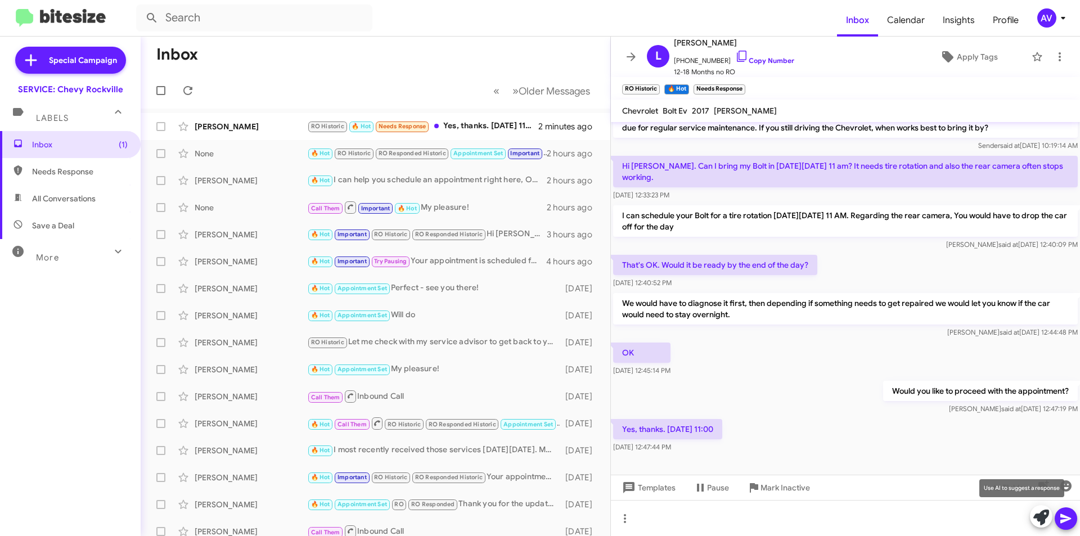
click at [1049, 520] on button at bounding box center [1041, 516] width 23 height 23
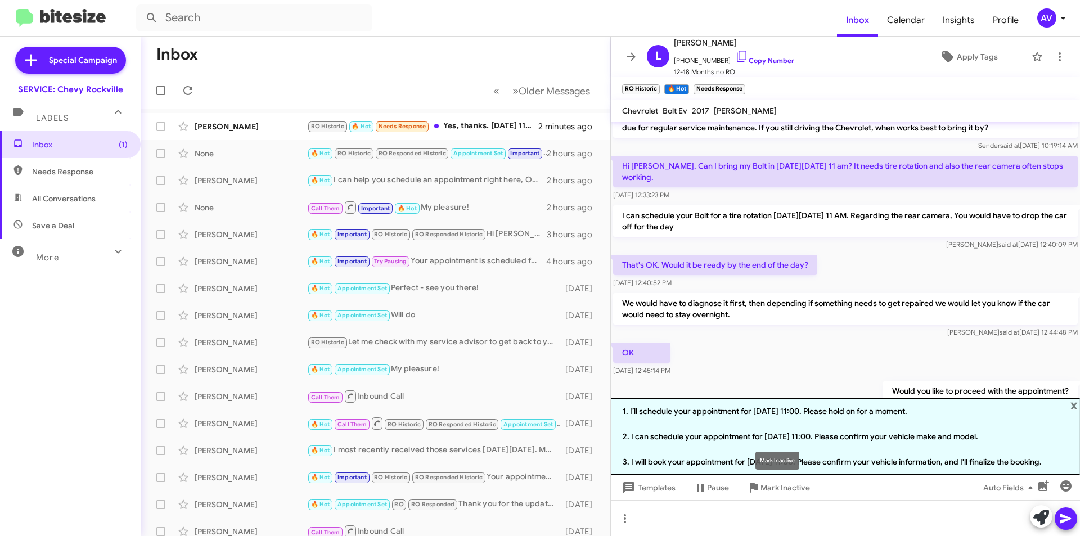
click at [774, 467] on div "Mark Inactive" at bounding box center [778, 461] width 44 height 18
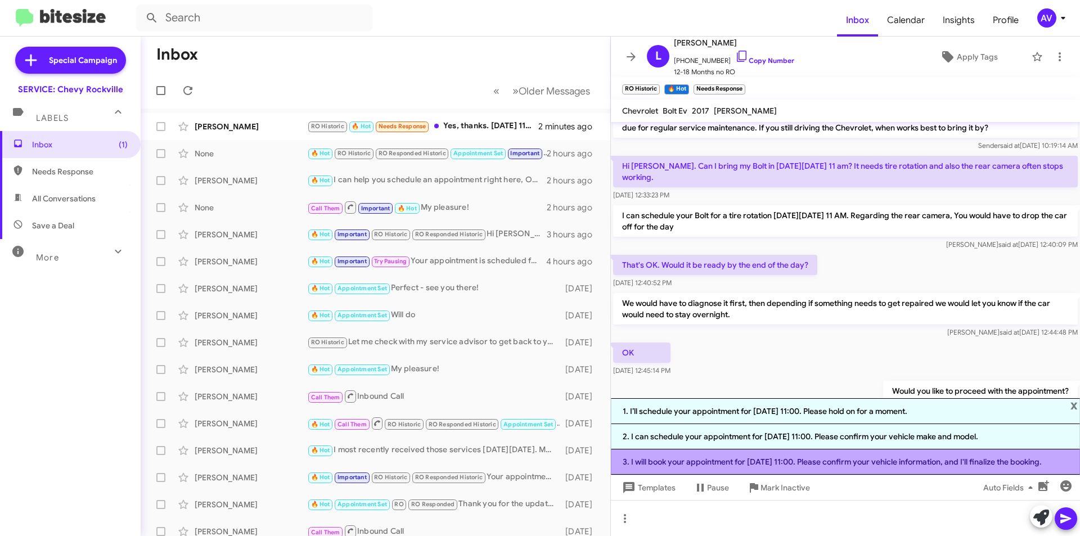
click at [725, 463] on li "3. I will book your appointment for 9/24 at 11:00. Please confirm your vehicle …" at bounding box center [845, 462] width 469 height 25
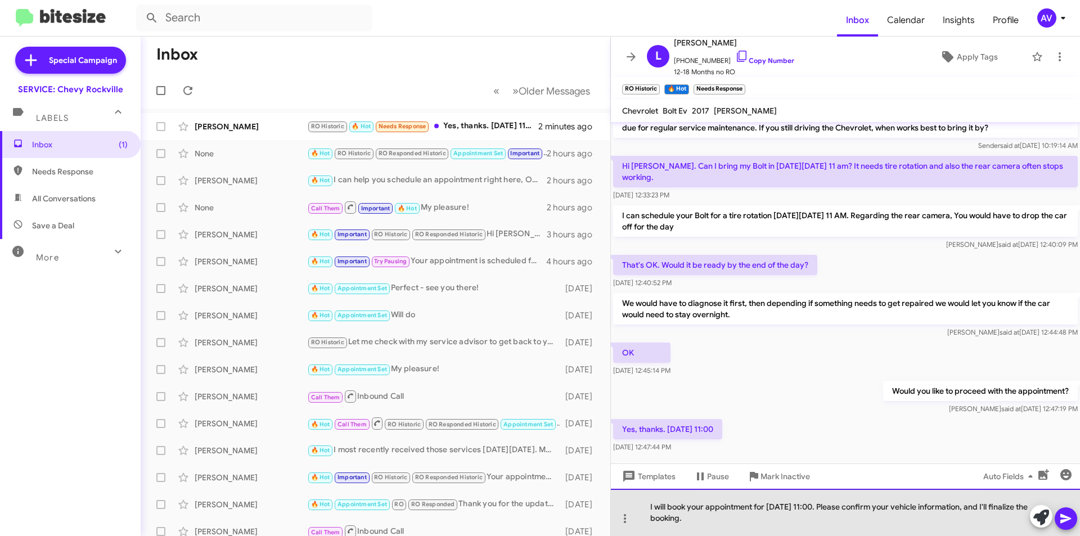
drag, startPoint x: 816, startPoint y: 510, endPoint x: 886, endPoint y: 531, distance: 72.4
click at [886, 531] on div "I will book your appointment for 9/24 at 11:00. Please confirm your vehicle inf…" at bounding box center [845, 512] width 469 height 47
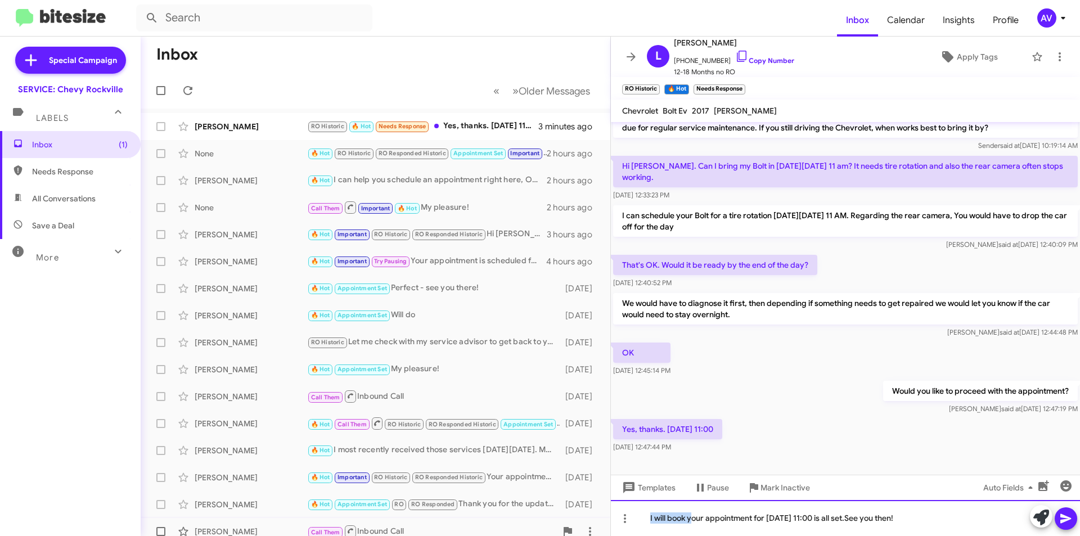
drag, startPoint x: 692, startPoint y: 517, endPoint x: 596, endPoint y: 524, distance: 96.4
click at [596, 524] on div "Inbox « Previous » Next Older Messages Lisa Orange RO Historic 🔥 Hot Needs Resp…" at bounding box center [611, 287] width 940 height 500
click at [809, 519] on div "Your appointment for 9/24 at 11:00 is all set.See you then!" at bounding box center [845, 518] width 469 height 36
click at [1060, 516] on icon at bounding box center [1066, 519] width 14 height 14
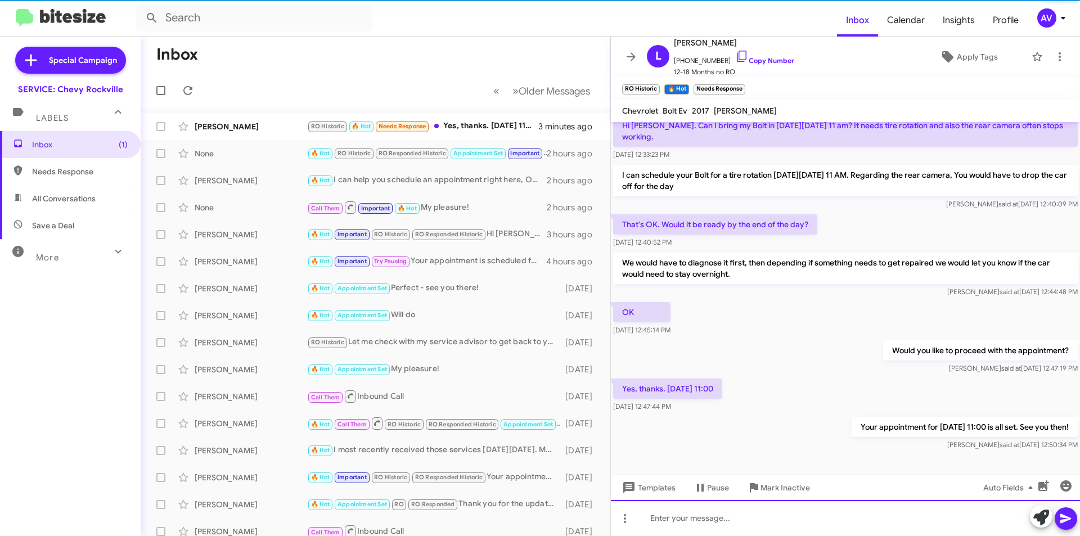
scroll to position [501, 0]
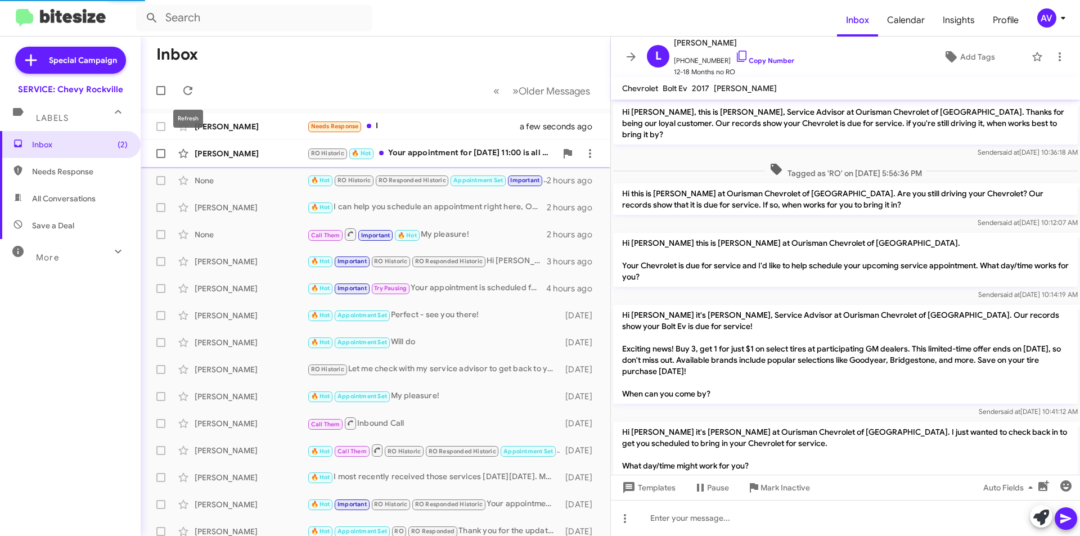
scroll to position [478, 0]
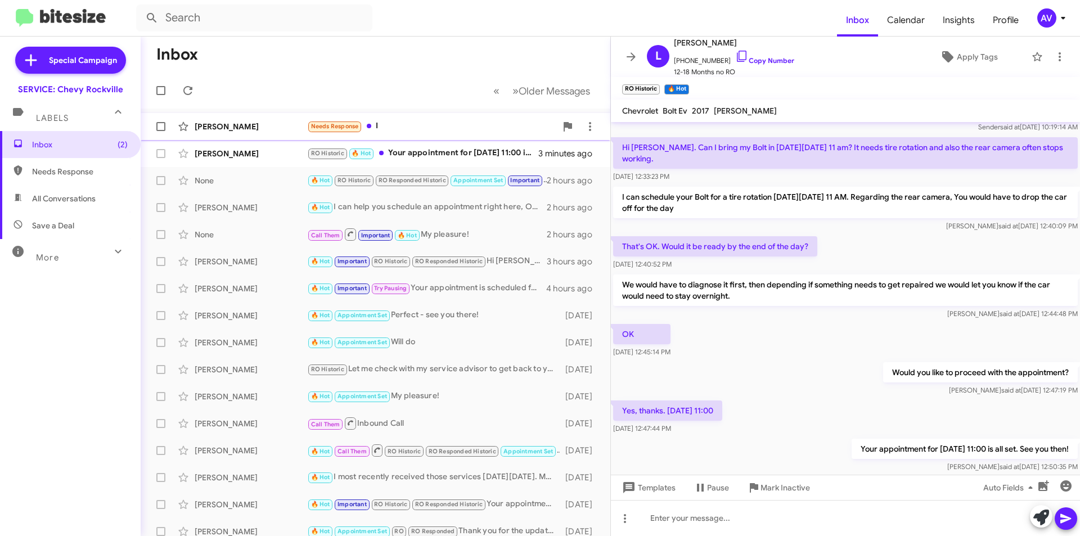
click at [421, 131] on div "Needs Response I" at bounding box center [431, 126] width 249 height 13
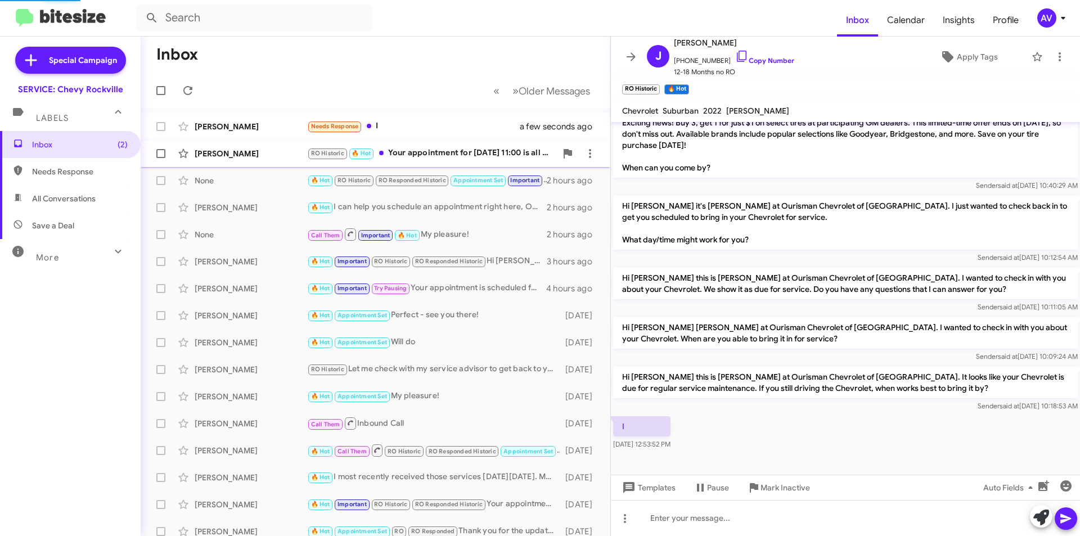
scroll to position [190, 0]
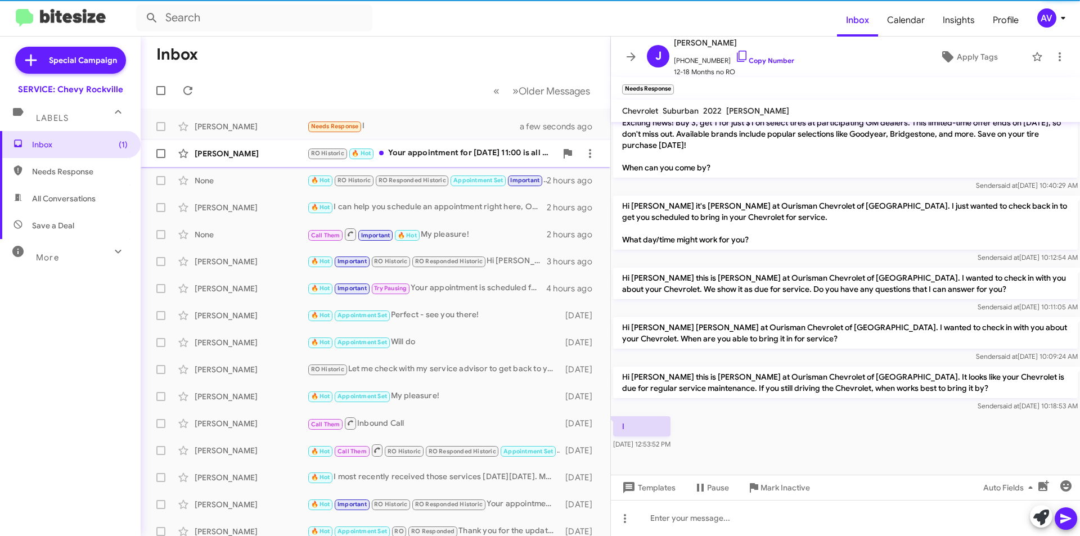
click at [423, 156] on div "RO Historic 🔥 Hot Your appointment for [DATE] 11:00 is all set. See you then!" at bounding box center [431, 153] width 249 height 13
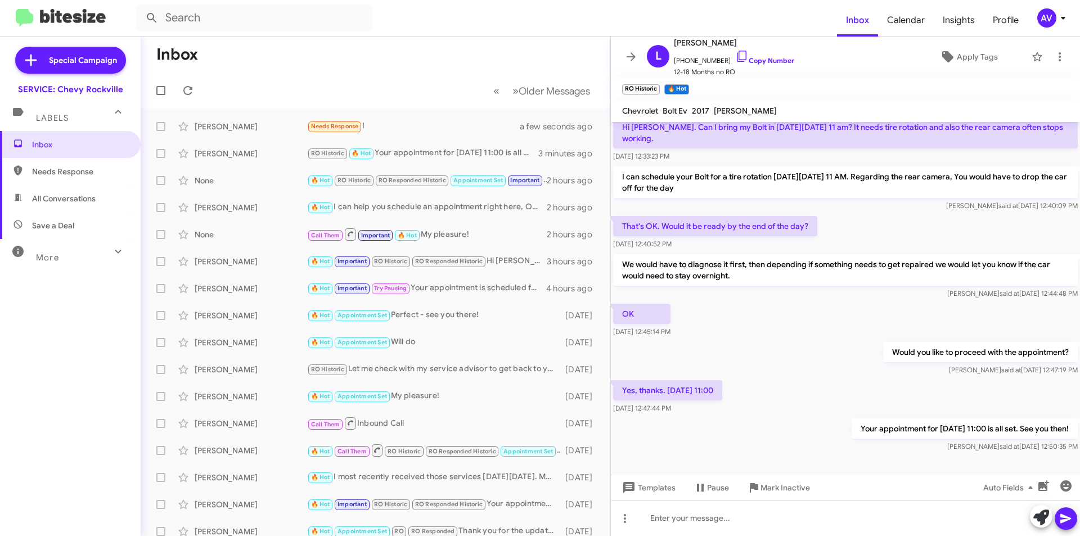
scroll to position [501, 0]
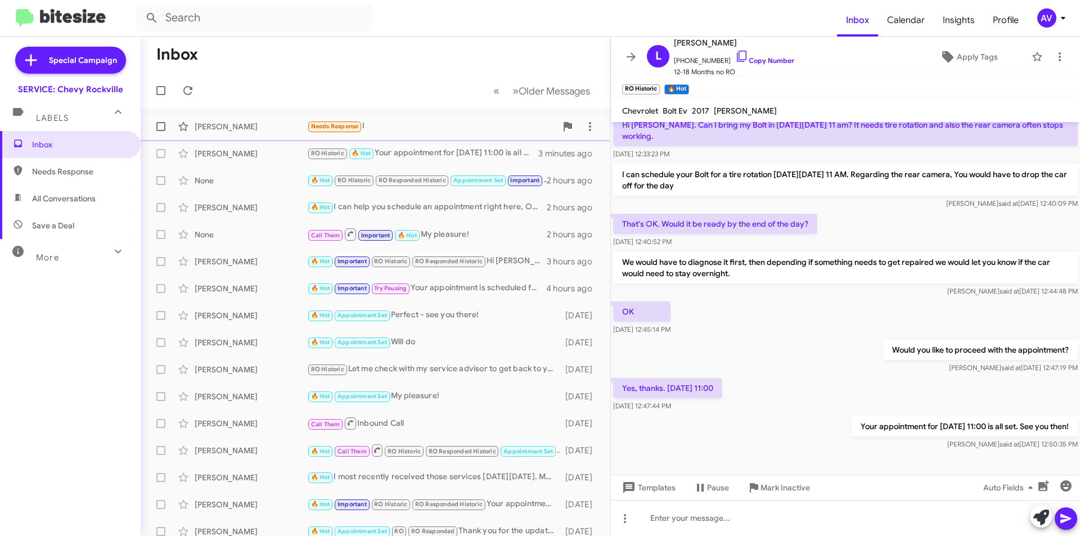
click at [392, 127] on div "Needs Response I" at bounding box center [431, 126] width 249 height 13
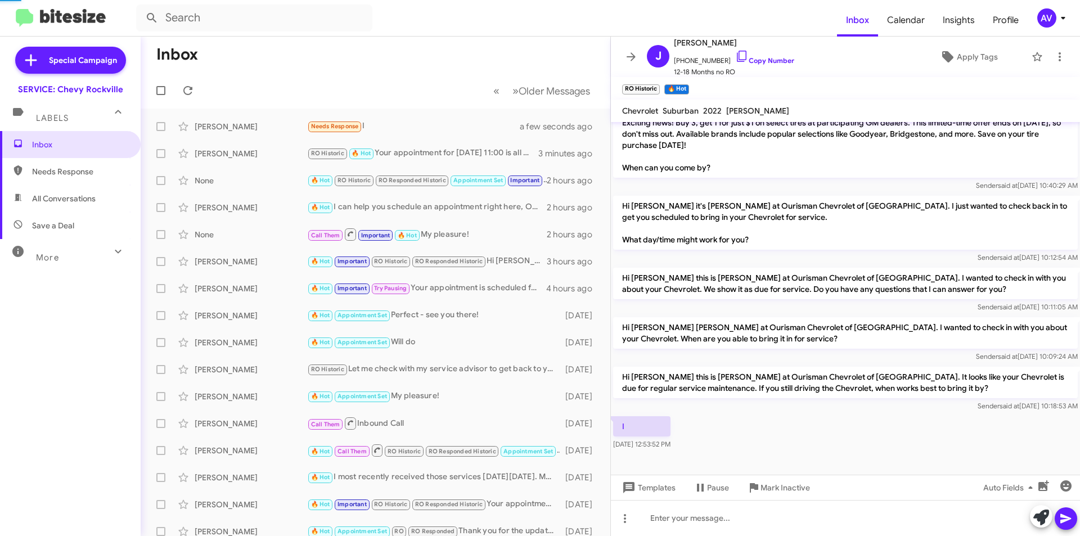
scroll to position [190, 0]
click at [1044, 517] on icon at bounding box center [1042, 518] width 16 height 16
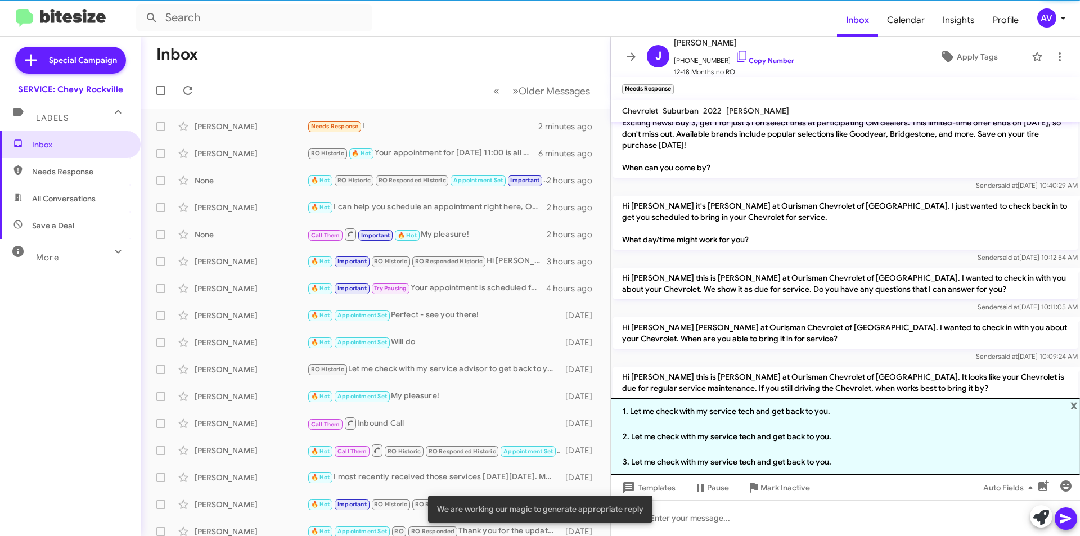
scroll to position [266, 0]
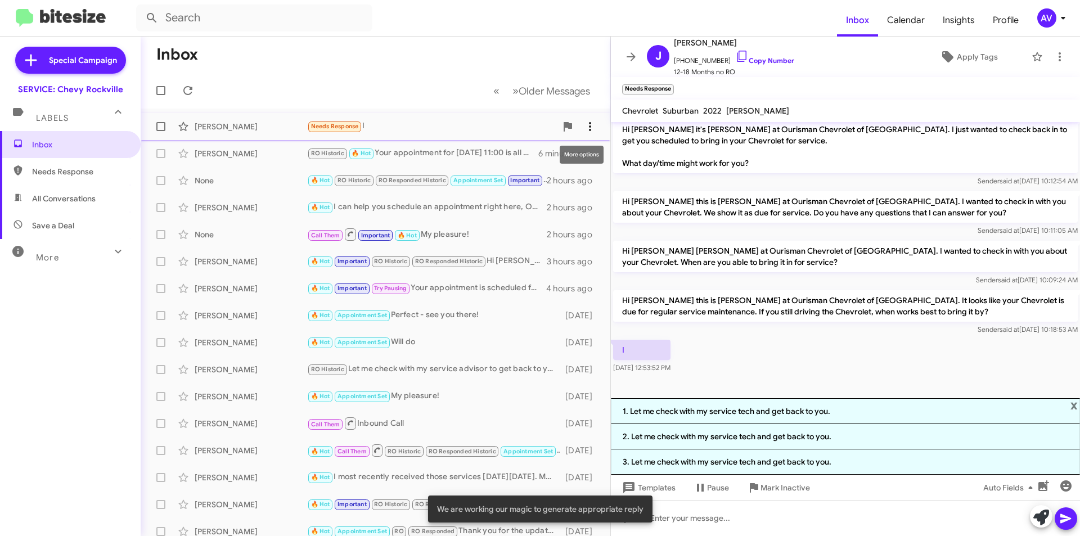
click at [591, 129] on span at bounding box center [590, 127] width 23 height 14
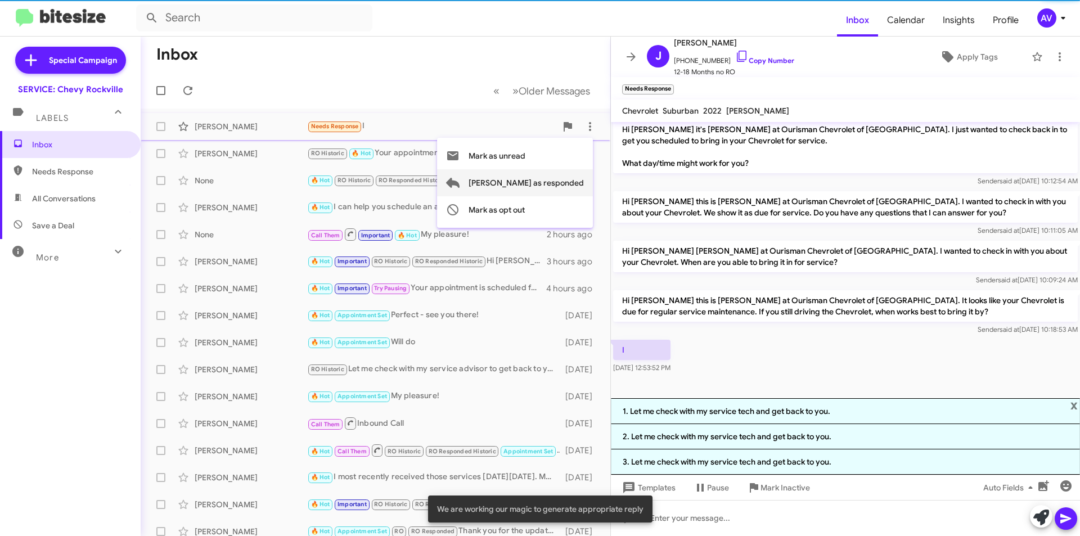
click at [580, 173] on span "[PERSON_NAME] as responded" at bounding box center [526, 182] width 115 height 27
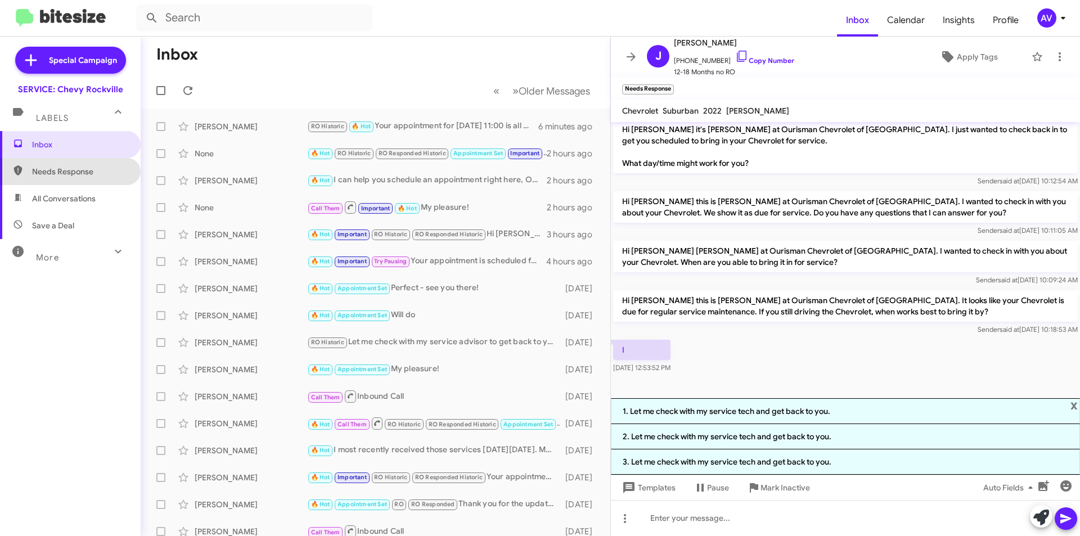
click at [102, 173] on span "Needs Response" at bounding box center [80, 171] width 96 height 11
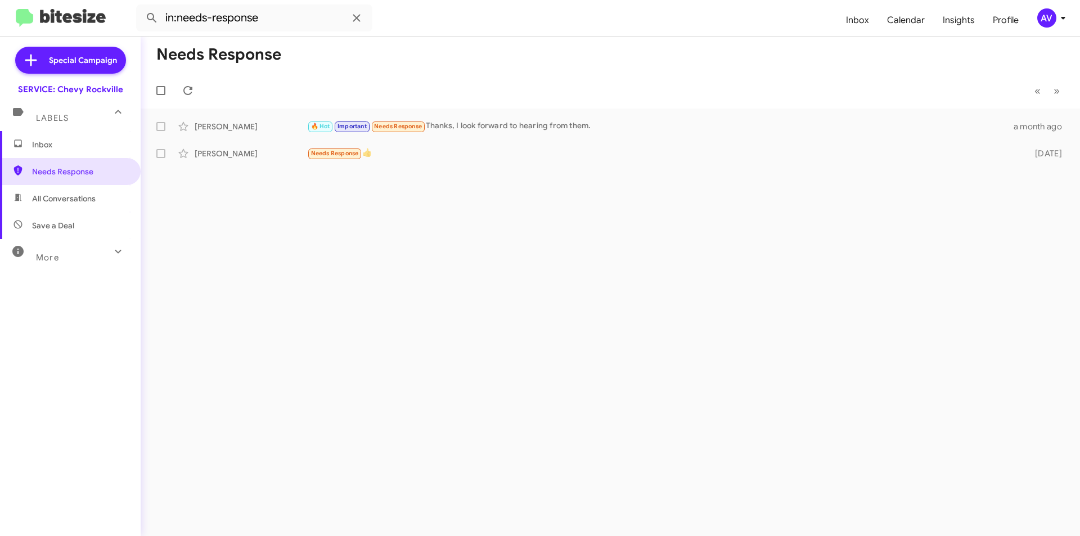
click at [95, 187] on span "All Conversations" at bounding box center [70, 198] width 141 height 27
type input "in:all-conversations"
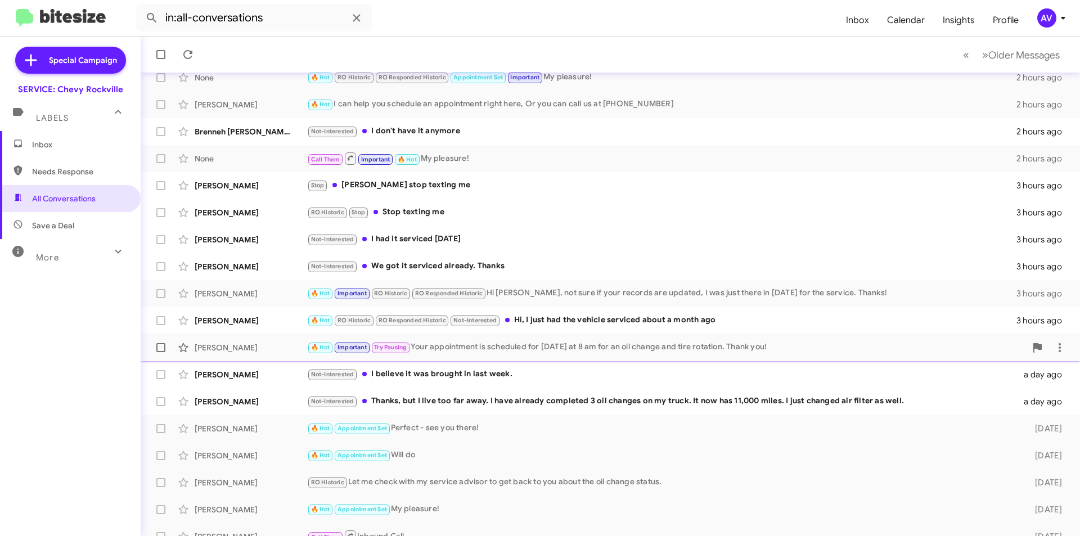
scroll to position [117, 0]
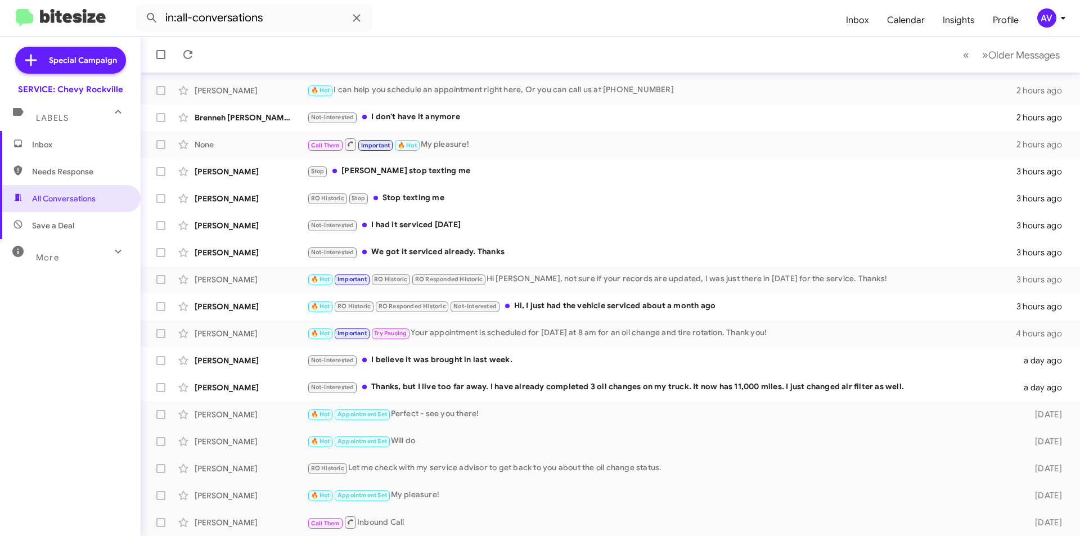
click at [89, 149] on span "Inbox" at bounding box center [80, 144] width 96 height 11
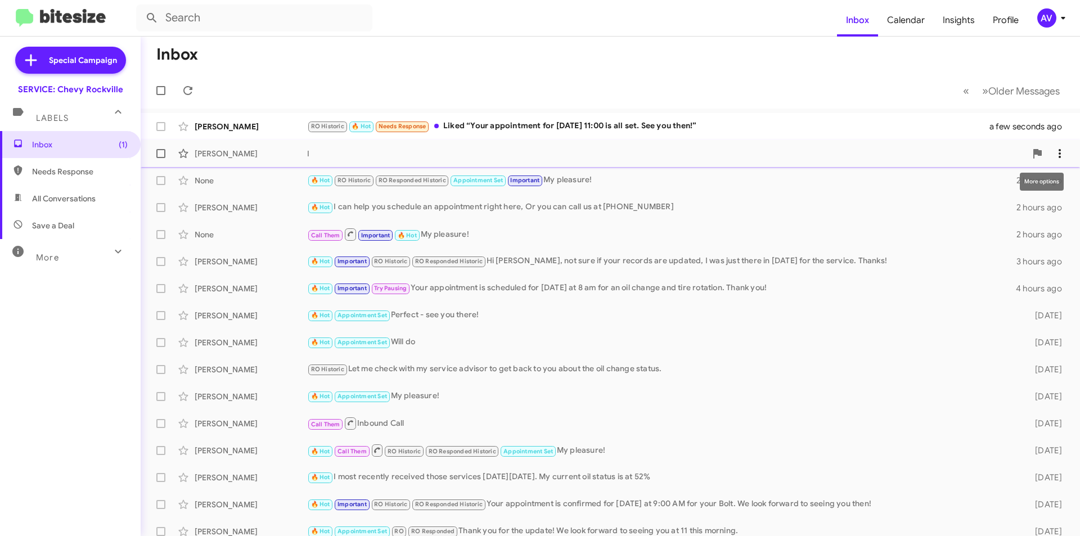
click at [1053, 149] on icon at bounding box center [1060, 154] width 14 height 14
click at [1025, 205] on span "[PERSON_NAME] as responded" at bounding box center [995, 209] width 115 height 27
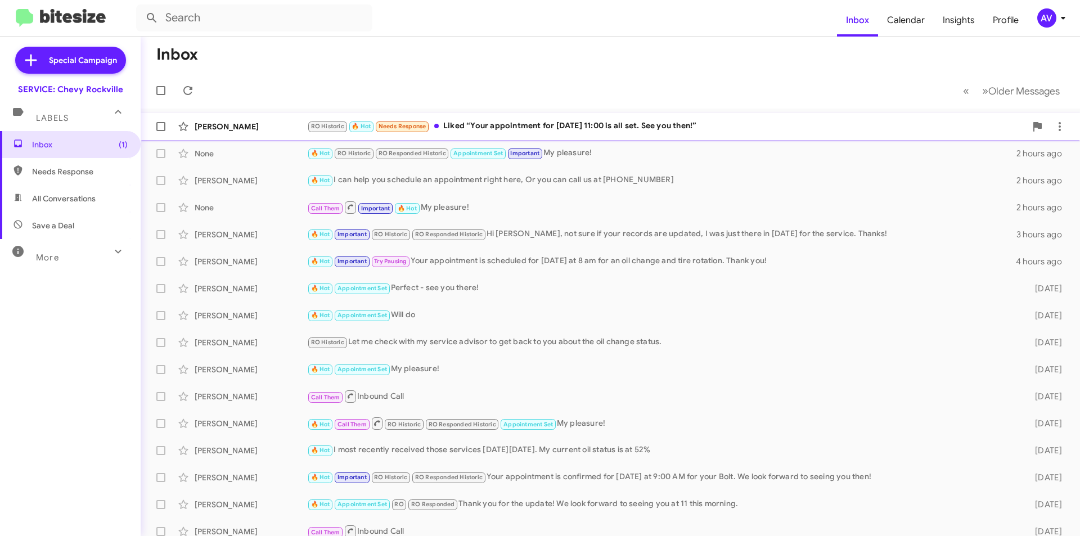
click at [741, 129] on div "RO Historic 🔥 Hot Needs Response Liked “Your appointment for [DATE] 11:00 is al…" at bounding box center [666, 126] width 719 height 13
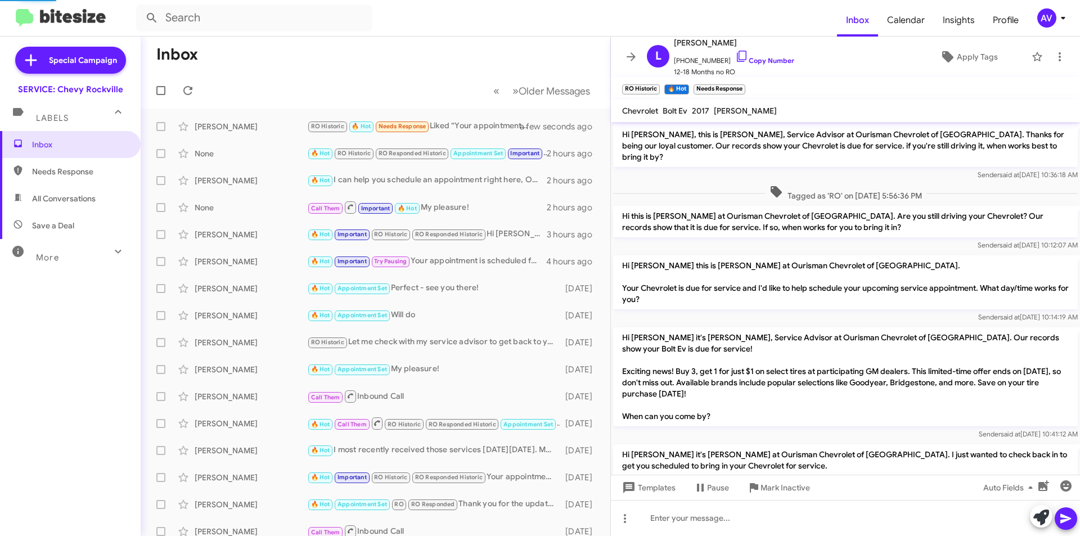
scroll to position [542, 0]
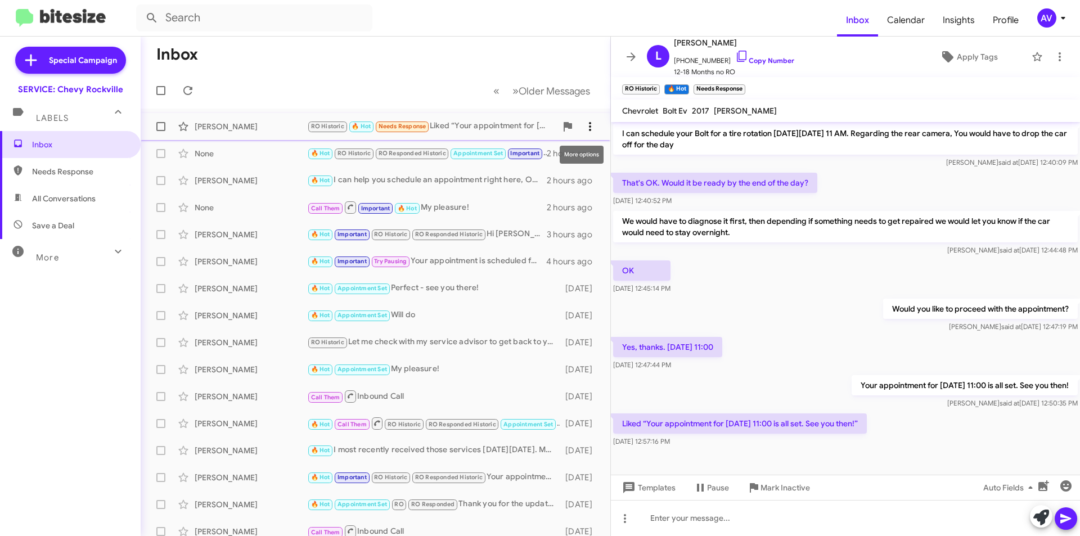
click at [581, 119] on button at bounding box center [590, 126] width 23 height 23
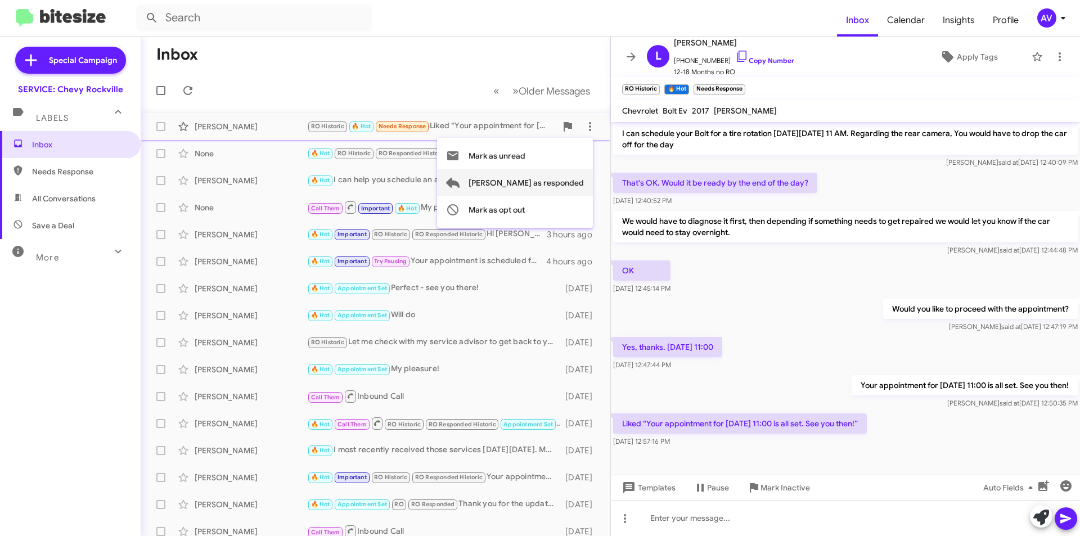
click at [572, 182] on span "[PERSON_NAME] as responded" at bounding box center [526, 182] width 115 height 27
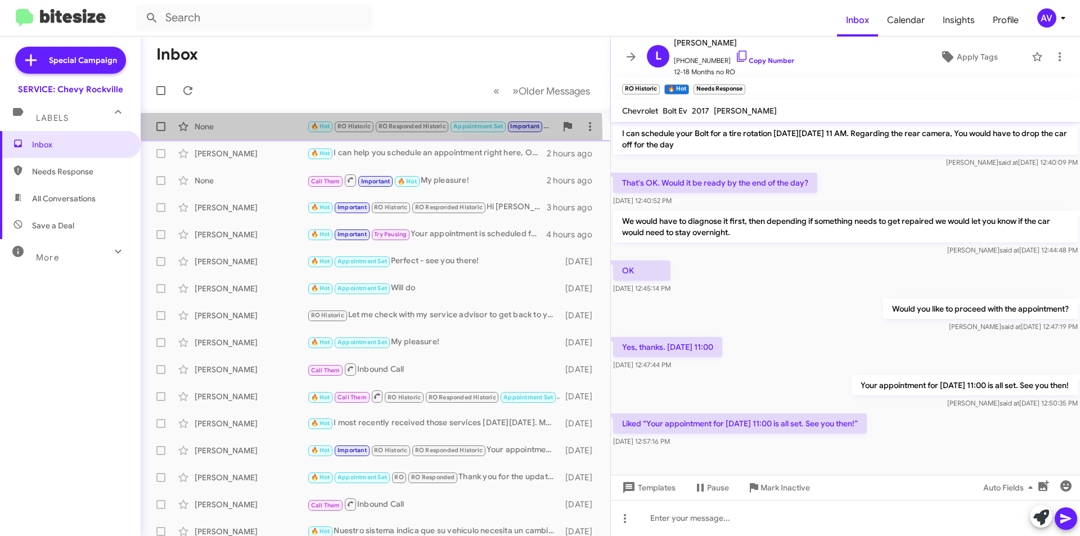
click at [247, 134] on div "None 🔥 Hot RO Historic RO Responded Historic Appointment Set Important My pleas…" at bounding box center [376, 126] width 452 height 23
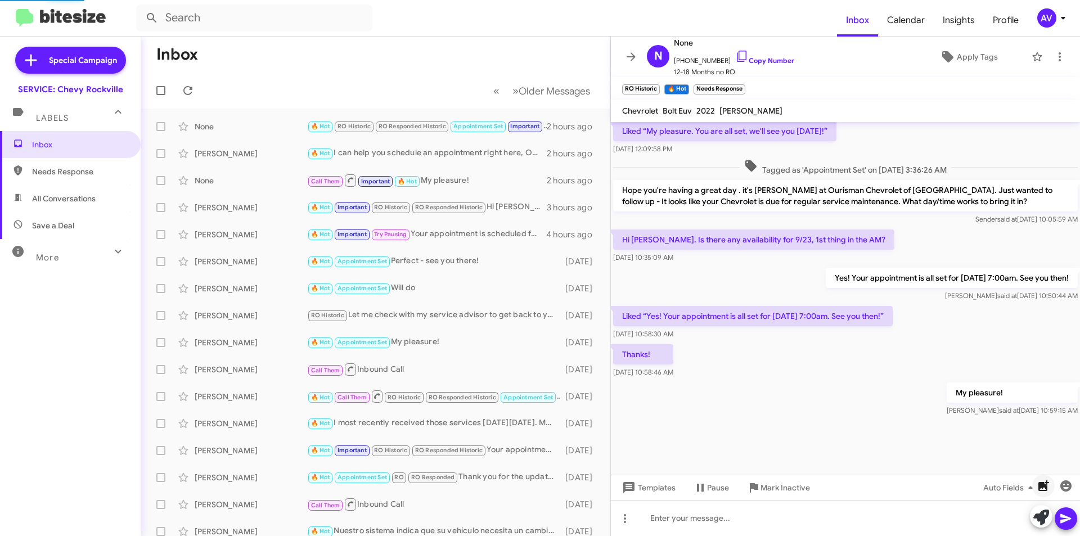
scroll to position [530, 0]
